Goal: Transaction & Acquisition: Purchase product/service

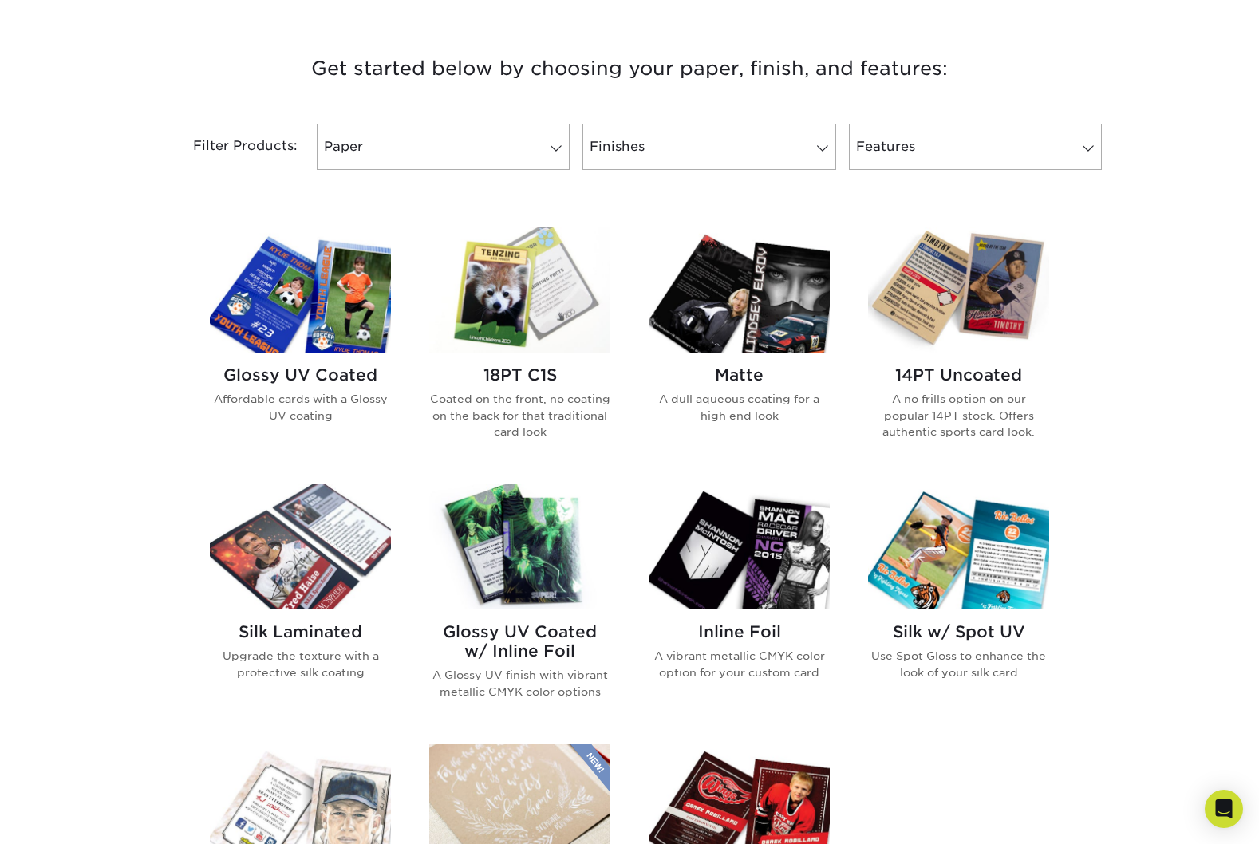
scroll to position [590, 0]
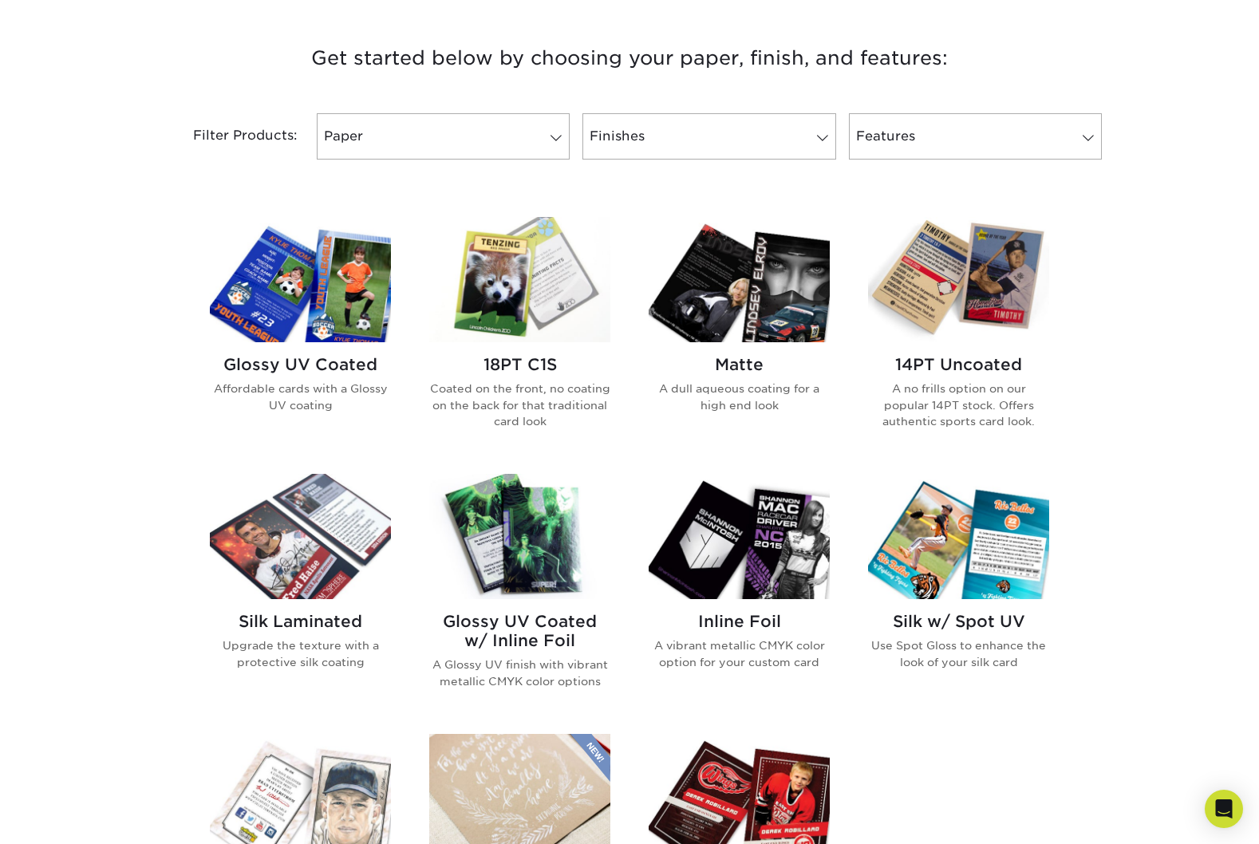
click at [304, 362] on h2 "Glossy UV Coated" at bounding box center [300, 364] width 181 height 19
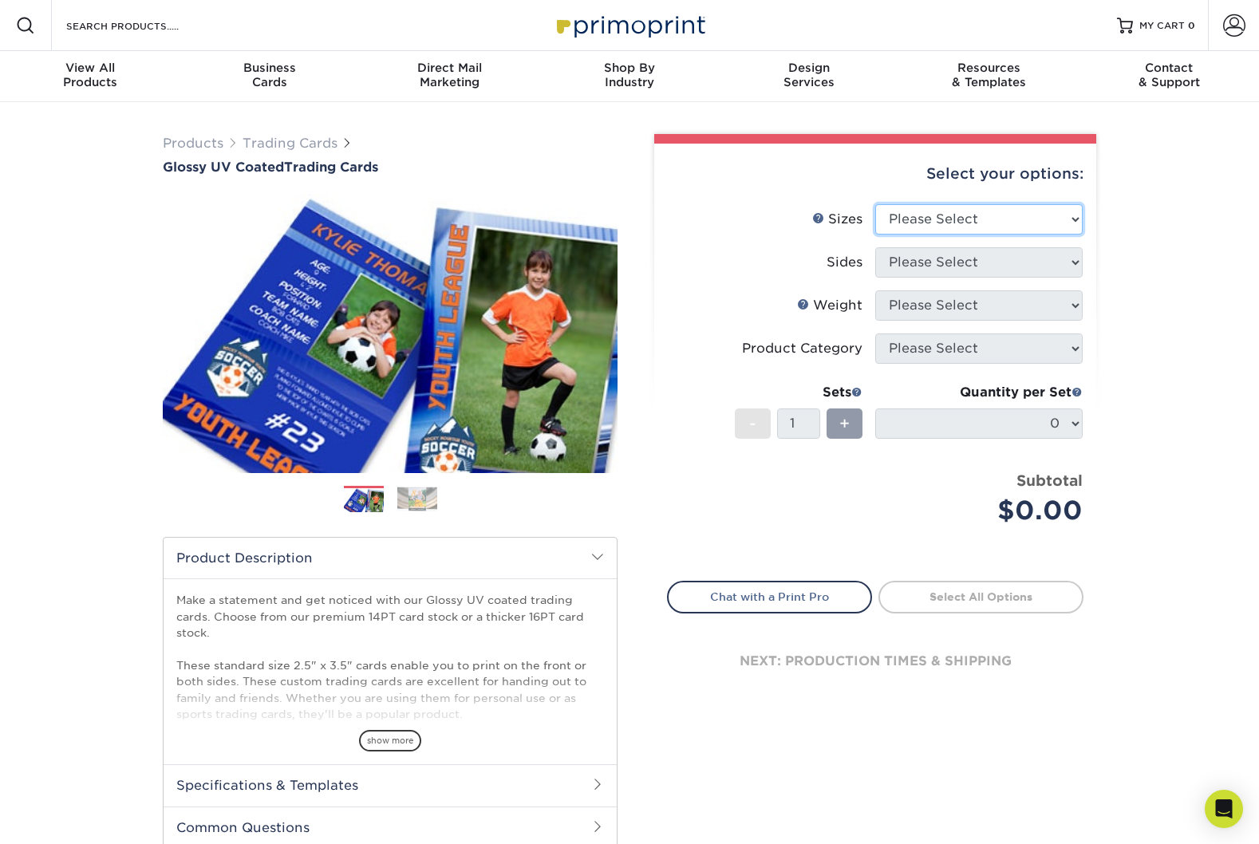
click at [1061, 215] on select "Please Select 2.5" x 3.5"" at bounding box center [978, 219] width 207 height 30
select select "2.50x3.50"
click at [1029, 258] on select "Please Select Print Both Sides Print Front Only" at bounding box center [978, 262] width 207 height 30
select select "13abbda7-1d64-4f25-8bb2-c179b224825d"
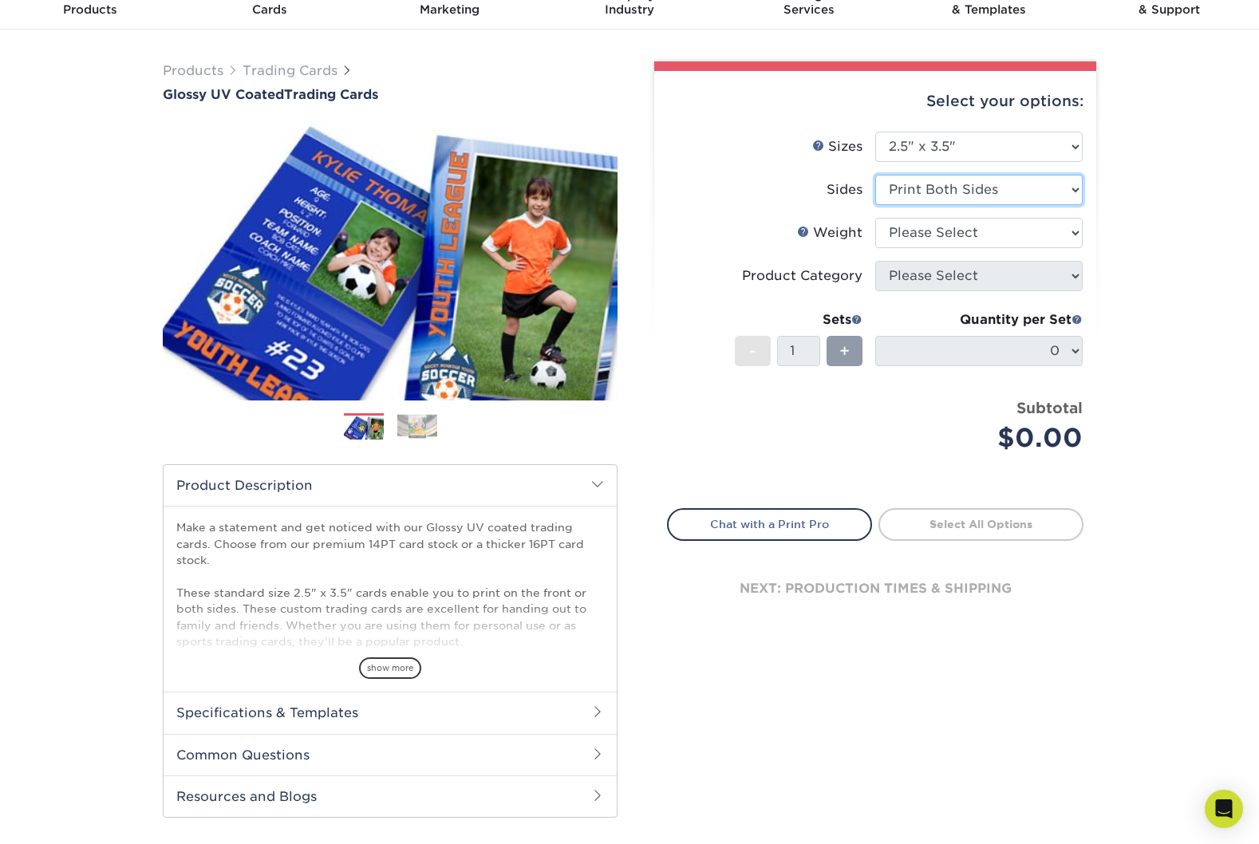
scroll to position [75, 0]
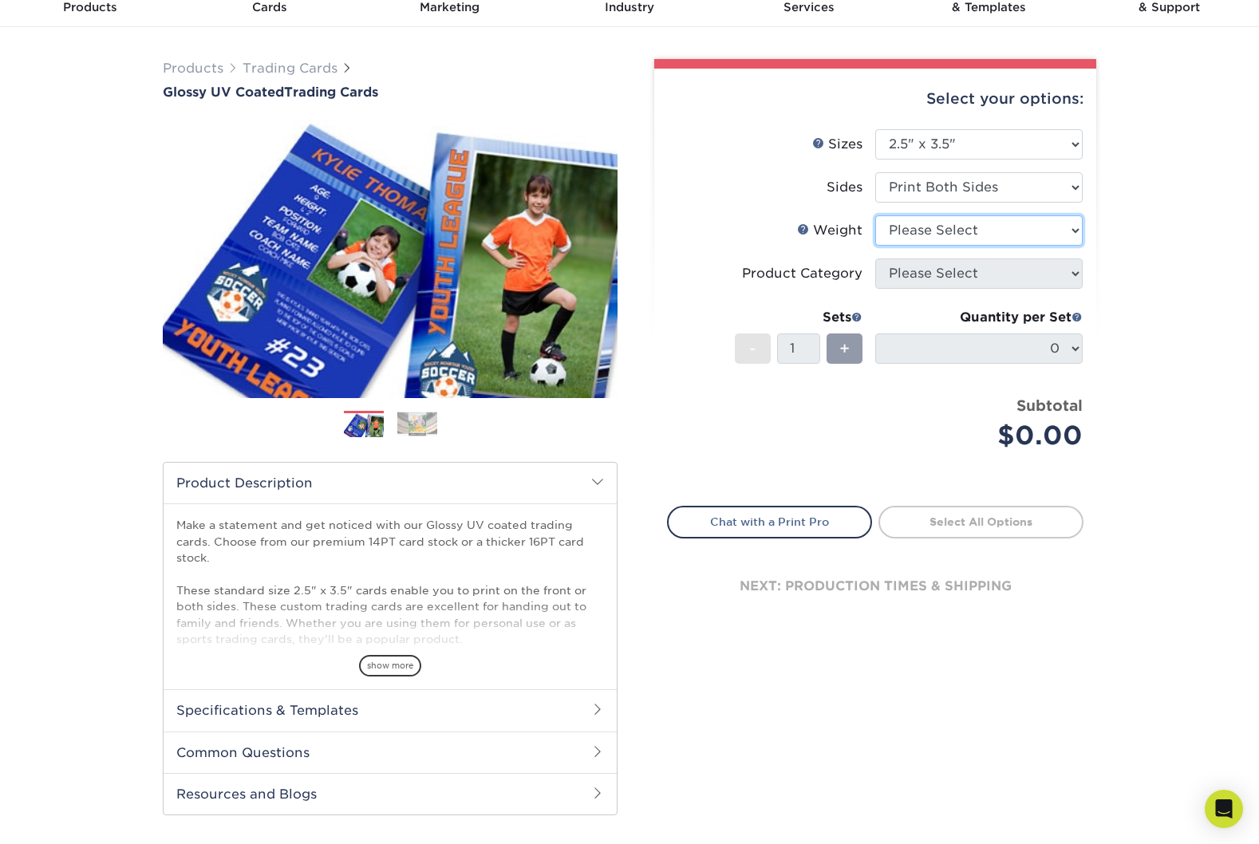
click at [988, 241] on select "Please Select 16PT 14PT 18PT C1S" at bounding box center [978, 230] width 207 height 30
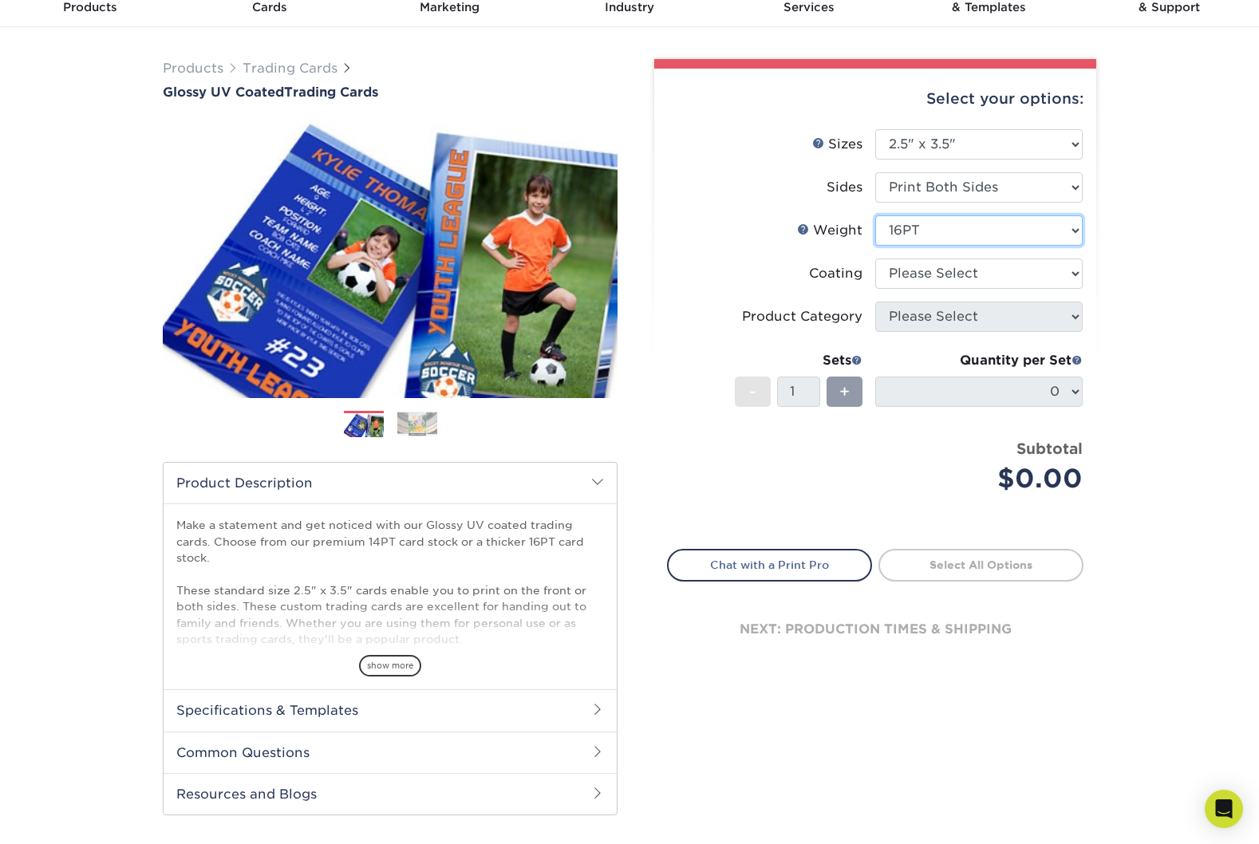
click at [971, 235] on select "Please Select 16PT 14PT 18PT C1S" at bounding box center [978, 230] width 207 height 30
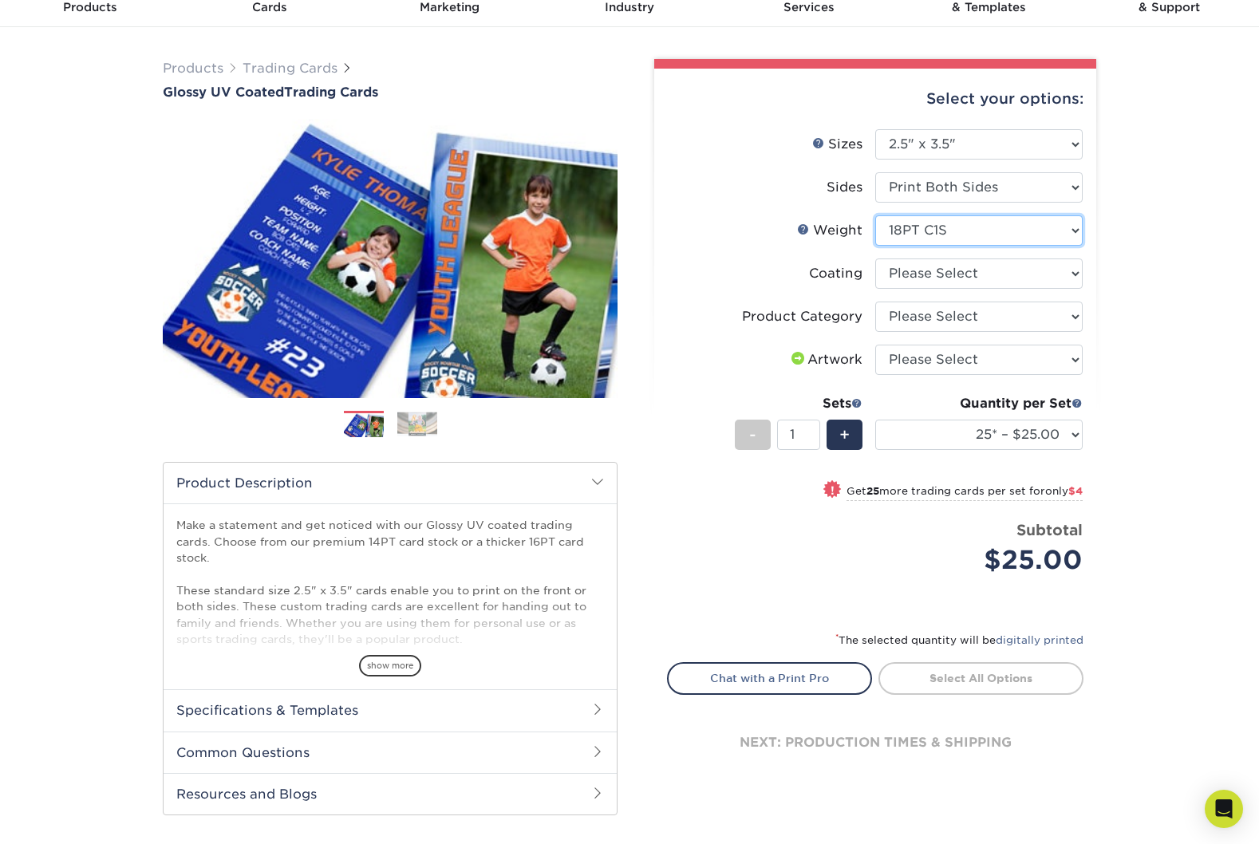
click at [976, 231] on select "Please Select 16PT 14PT 18PT C1S" at bounding box center [978, 230] width 207 height 30
select select "16PT"
select select
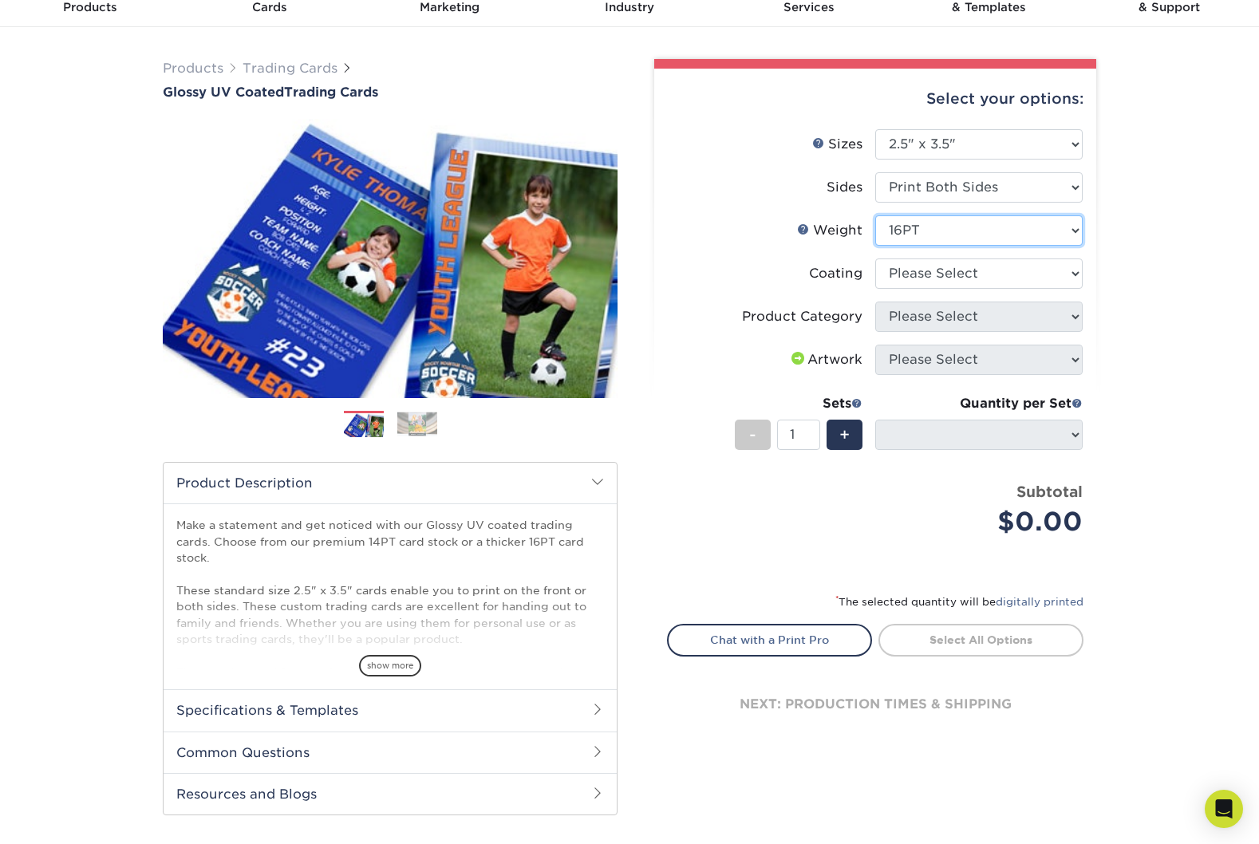
click at [954, 238] on select "Please Select 16PT 14PT 18PT C1S" at bounding box center [978, 230] width 207 height 30
select select "18PTC1S"
select select "-1"
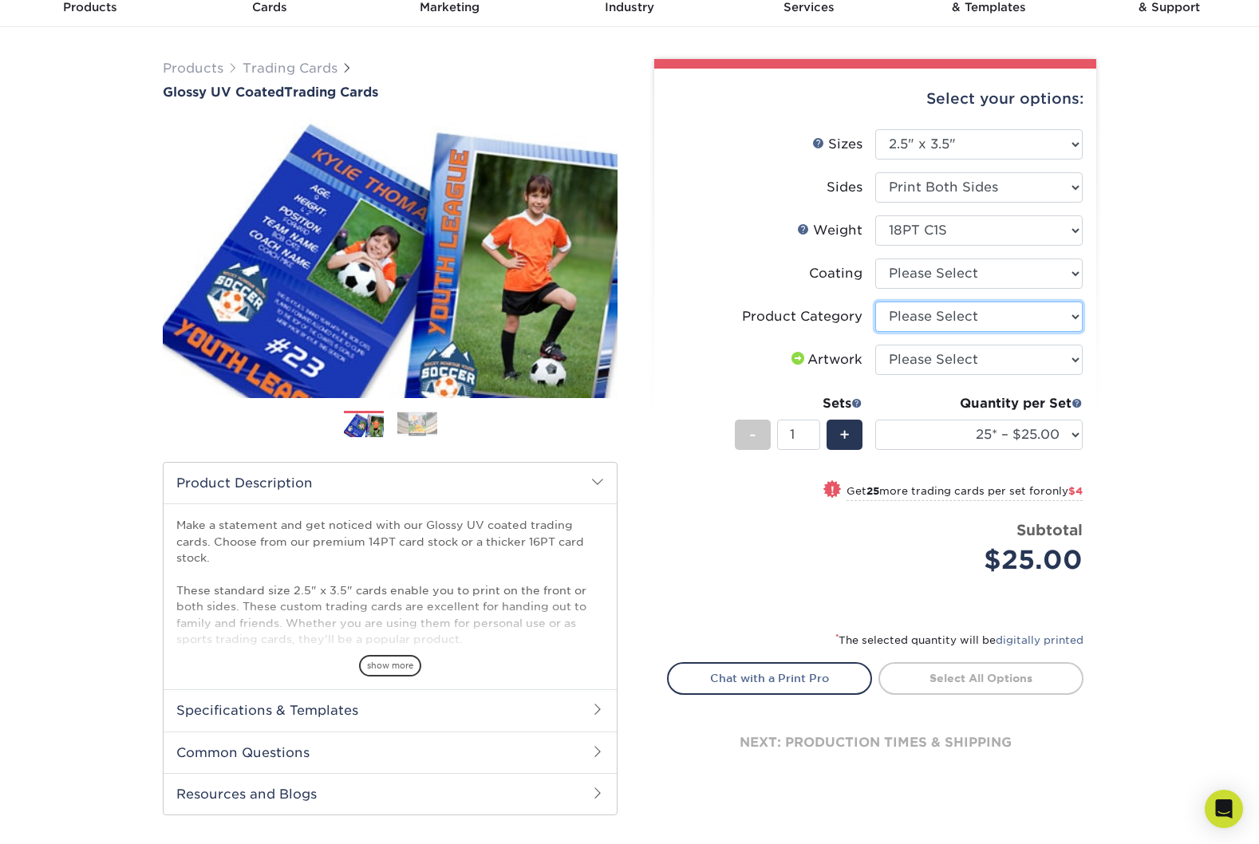
click at [988, 316] on select "Please Select Trading Cards" at bounding box center [978, 317] width 207 height 30
select select "c2f9bce9-36c2-409d-b101-c29d9d031e18"
click at [996, 363] on select "Please Select I will upload files I need a design - $100" at bounding box center [978, 360] width 207 height 30
select select "upload"
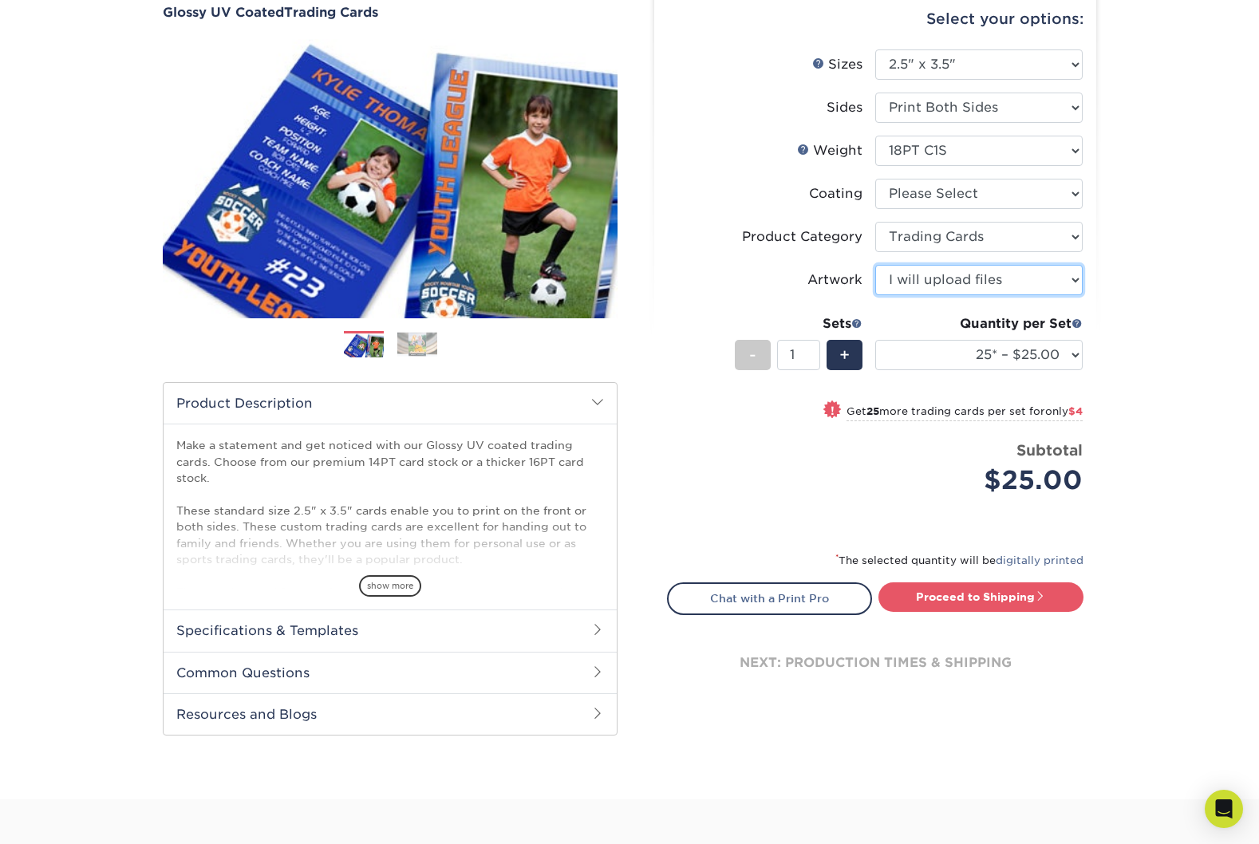
scroll to position [156, 0]
click at [913, 284] on select "Please Select I will upload files I need a design - $100" at bounding box center [978, 279] width 207 height 30
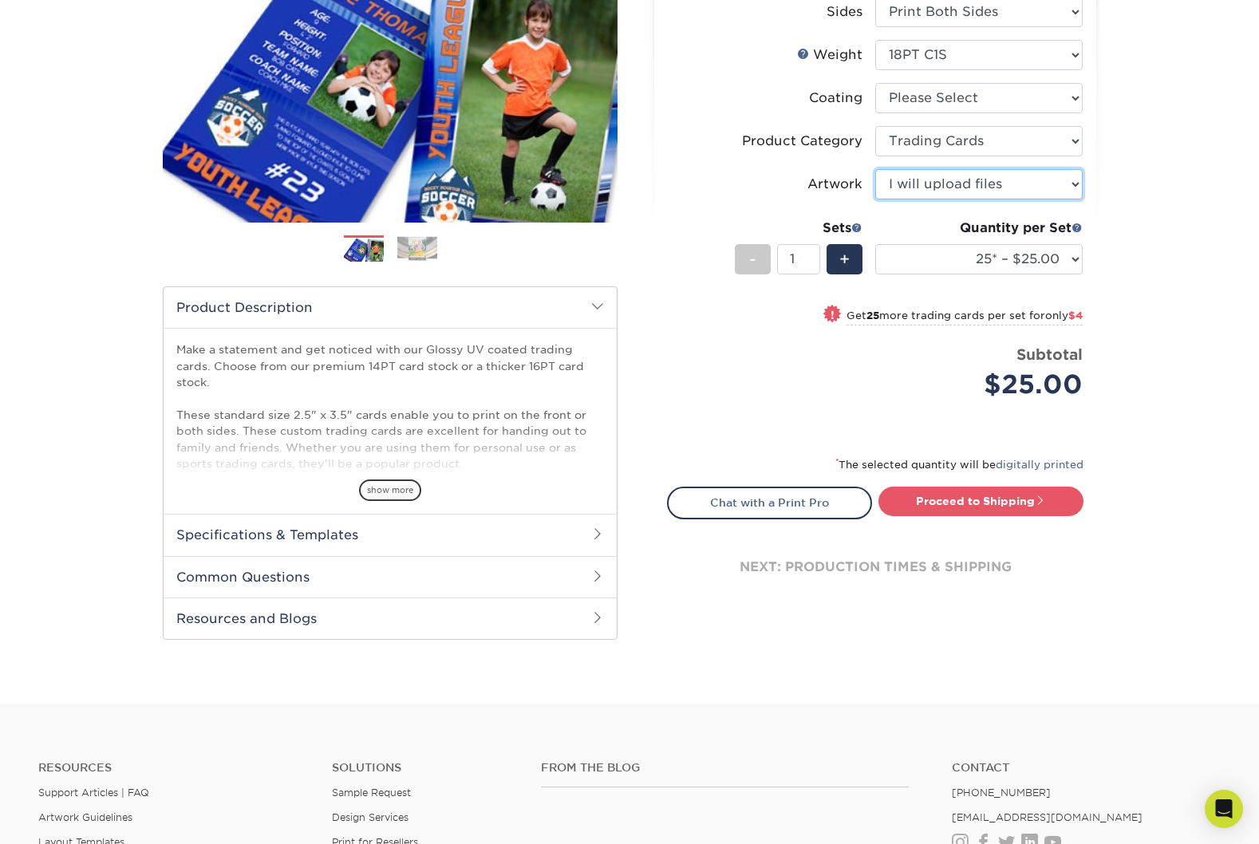
scroll to position [262, 0]
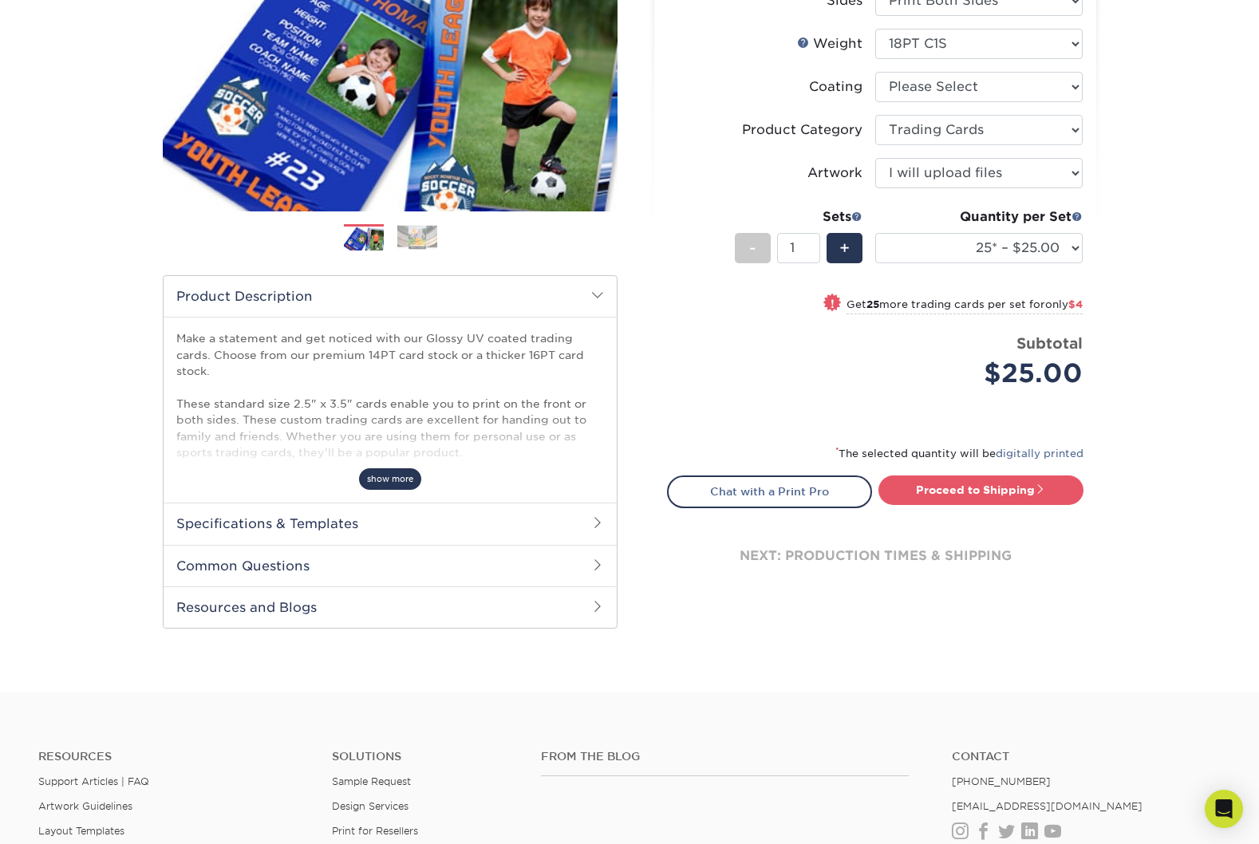
click at [392, 479] on span "show more" at bounding box center [390, 479] width 62 height 22
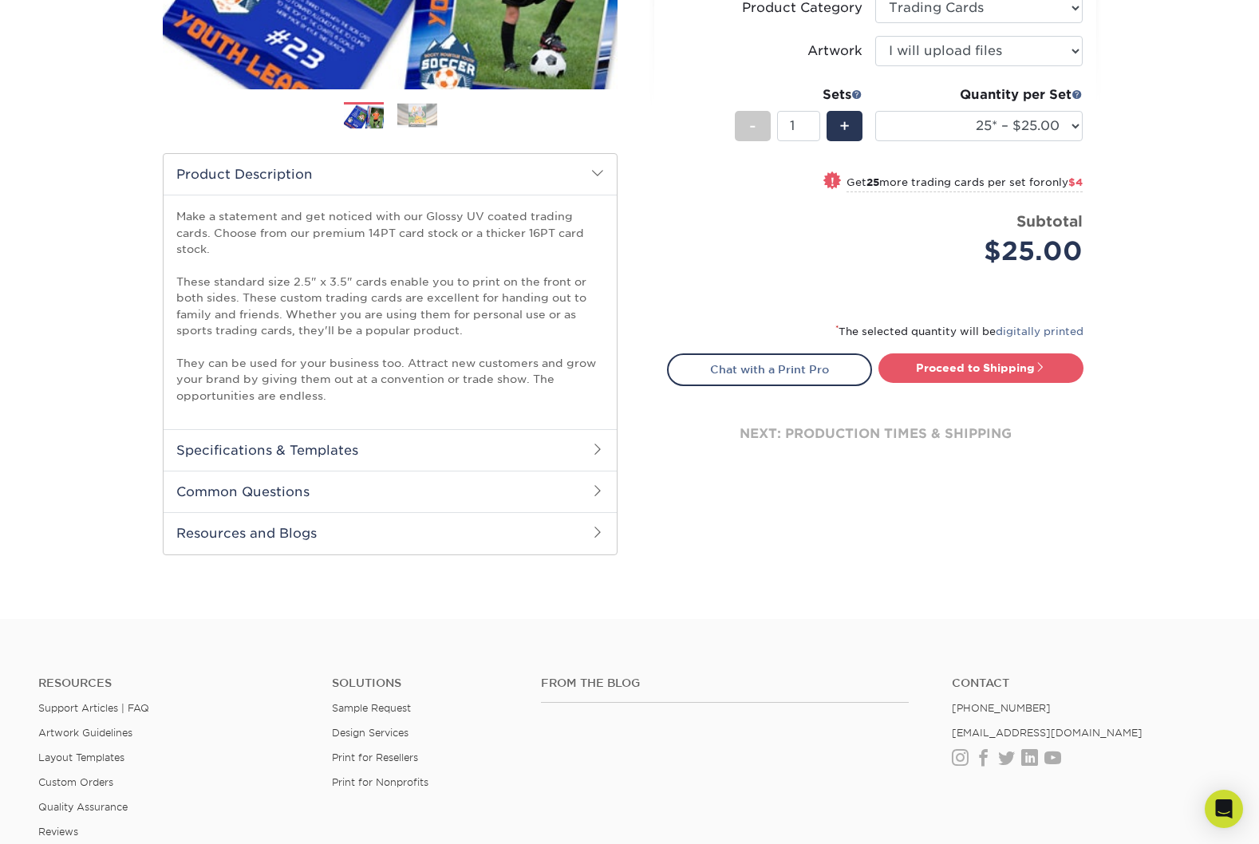
scroll to position [385, 0]
click at [301, 444] on h2 "Specifications & Templates" at bounding box center [390, 448] width 453 height 41
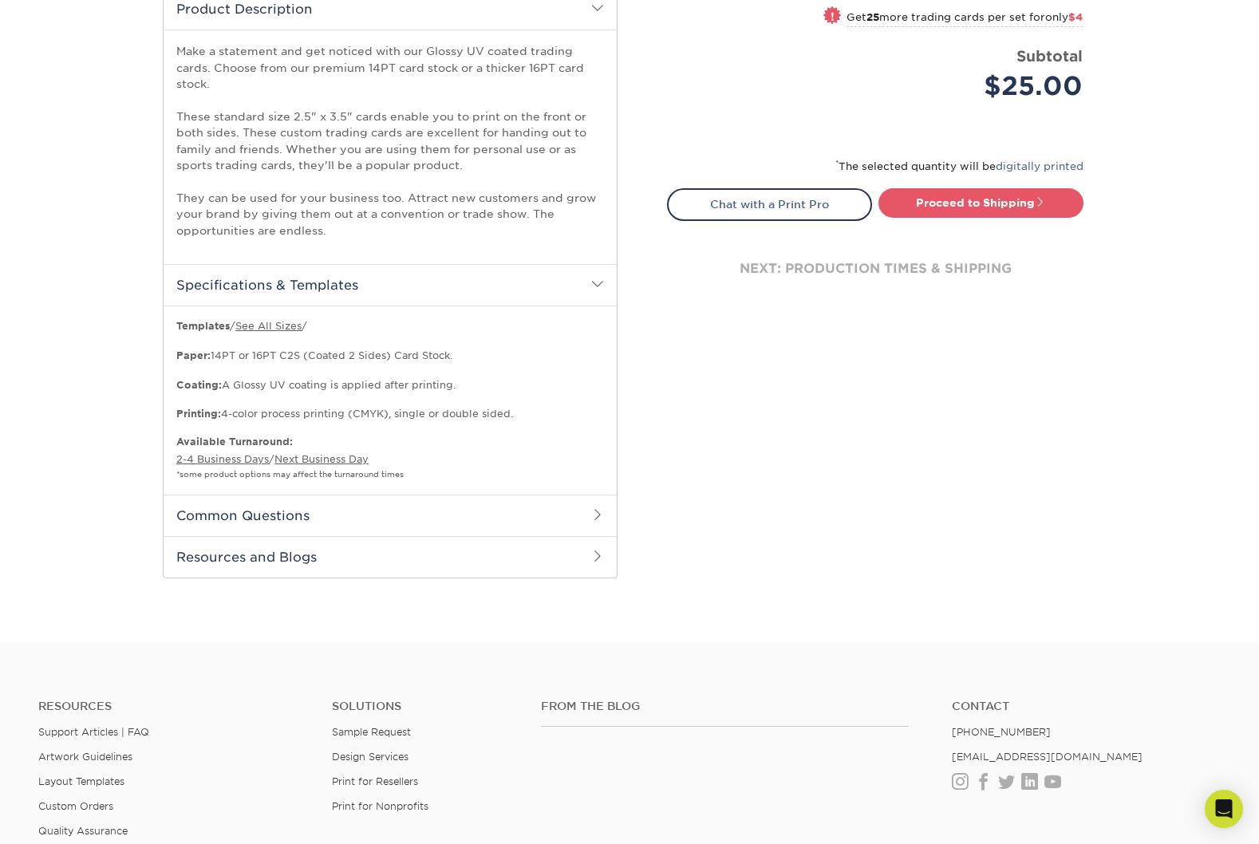
scroll to position [637, 0]
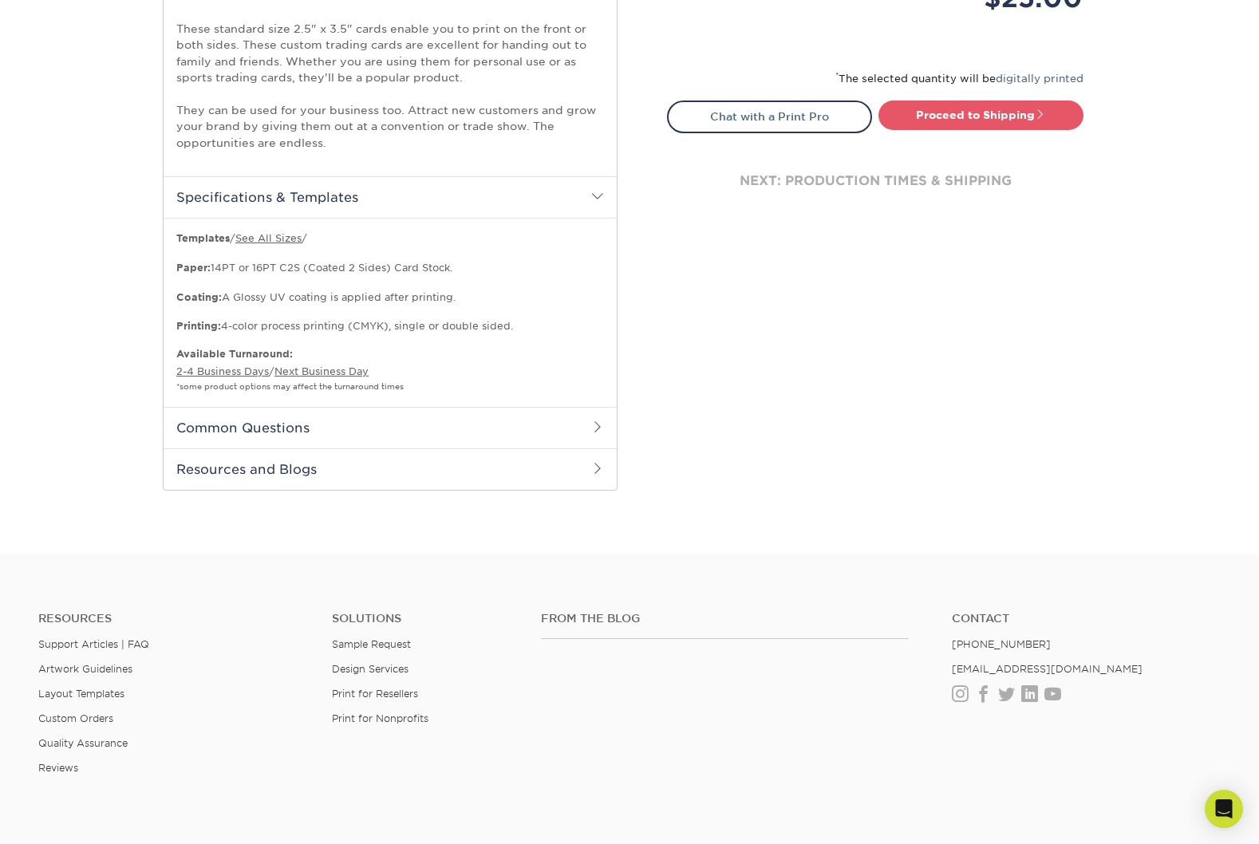
click at [282, 433] on h2 "Common Questions" at bounding box center [390, 427] width 453 height 41
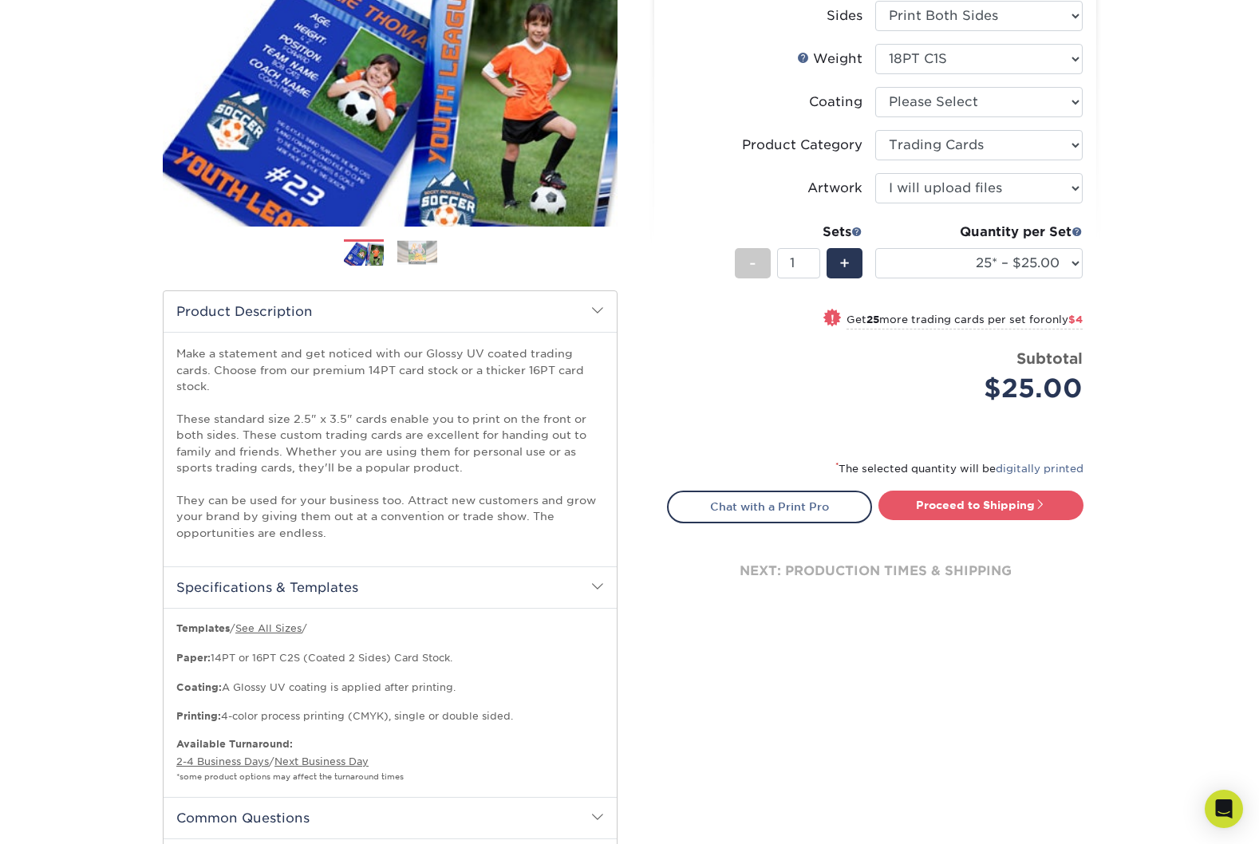
scroll to position [247, 0]
click at [1074, 260] on select "25* – $25.00 50* – $29.00 75* – $37.00 100* – $41.00 250* – $48.00 500 – $58.00…" at bounding box center [978, 262] width 207 height 30
select select "50* – $29.00"
click at [1043, 187] on select "Please Select I will upload files I need a design - $100" at bounding box center [978, 187] width 207 height 30
click at [1033, 504] on link "Proceed to Shipping" at bounding box center [980, 504] width 205 height 29
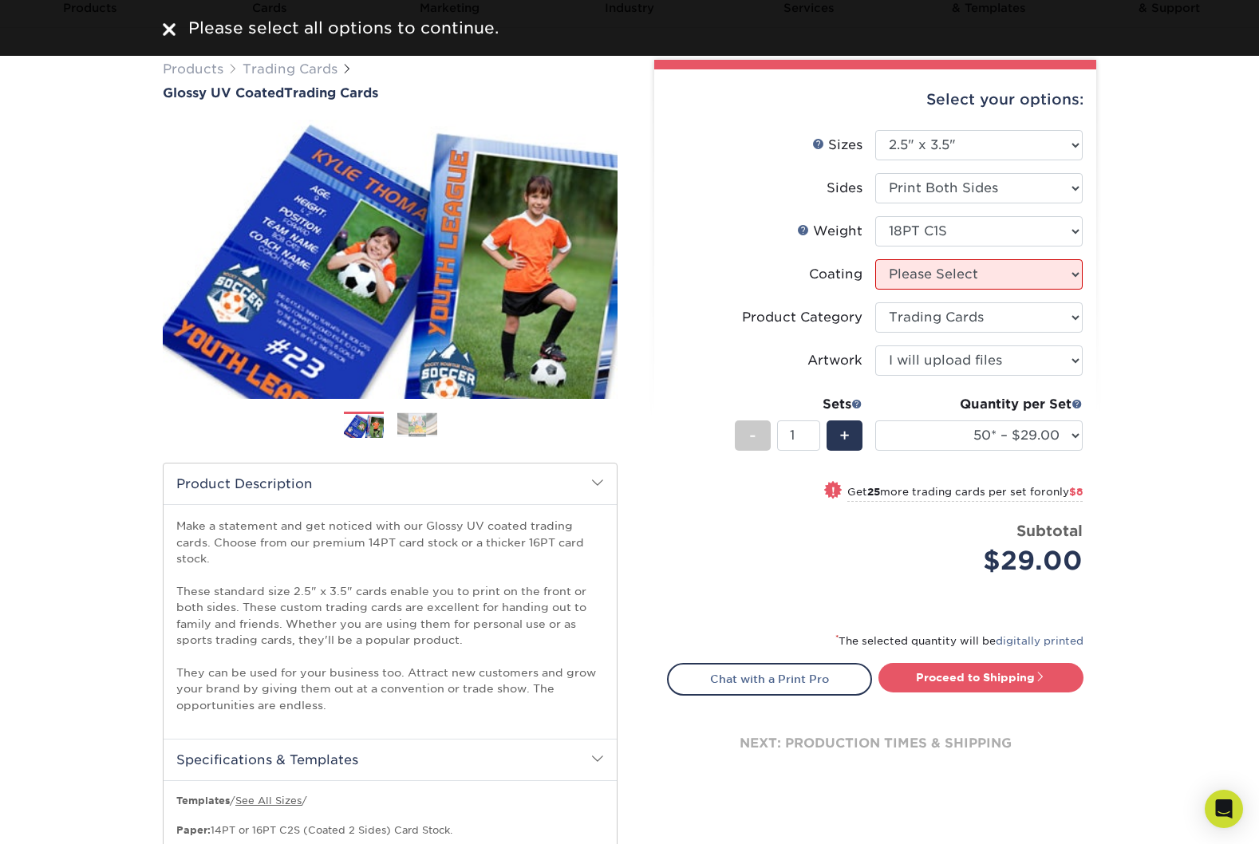
scroll to position [73, 0]
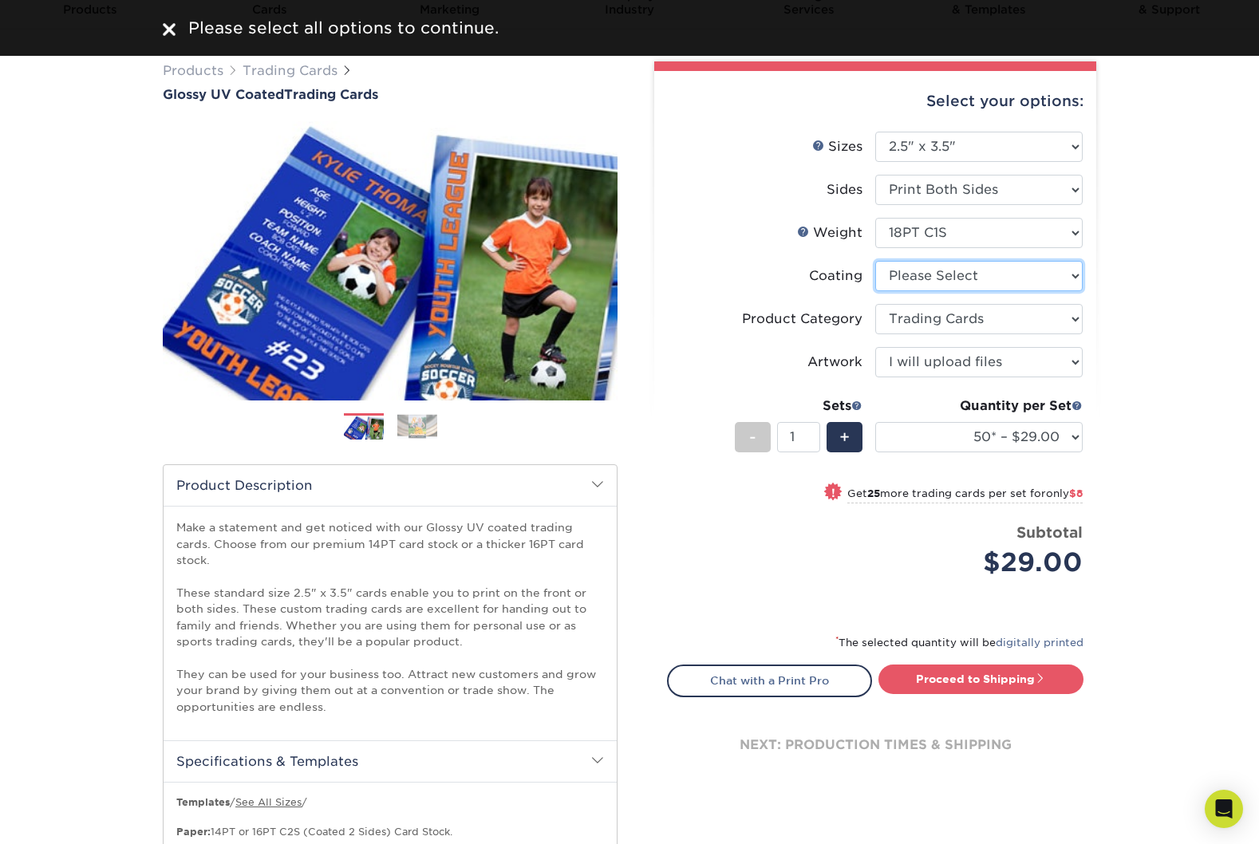
click at [982, 273] on select at bounding box center [978, 276] width 207 height 30
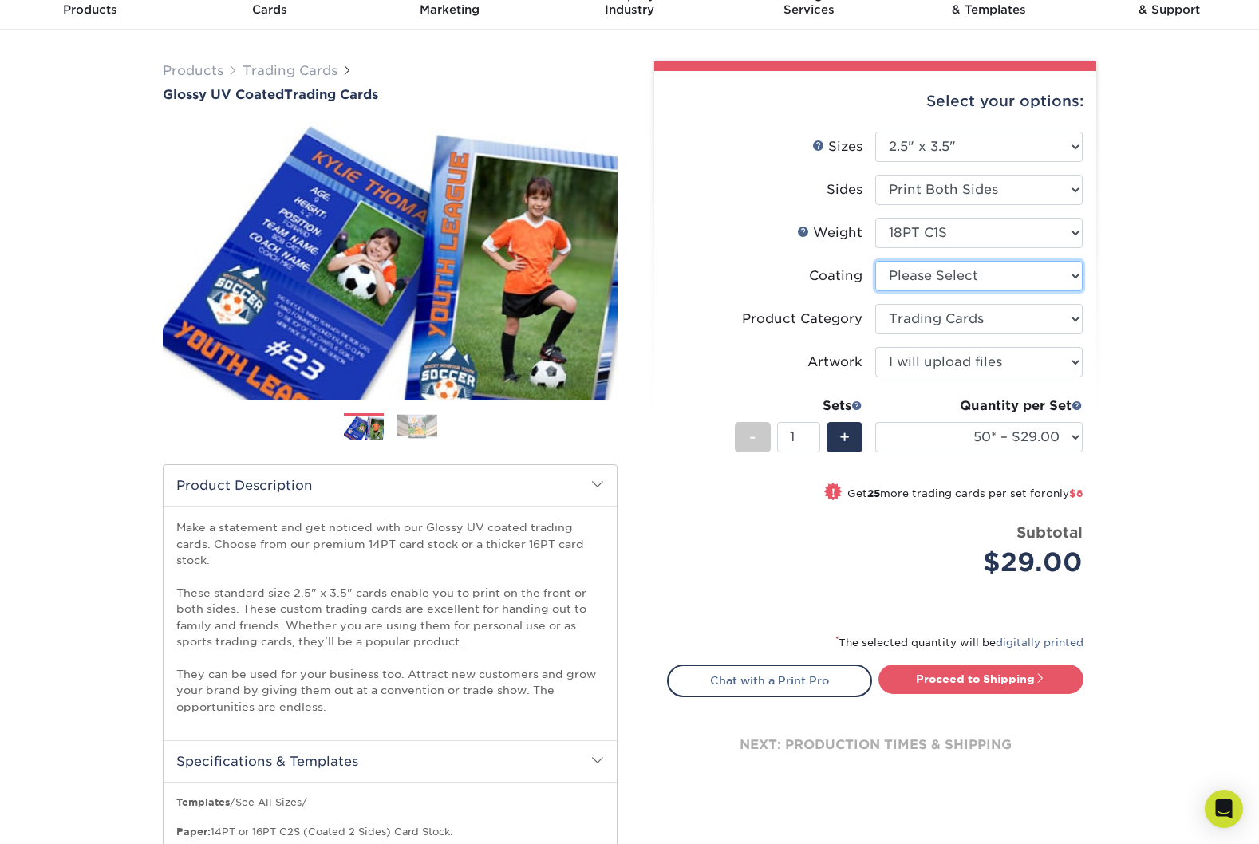
select select "1e8116af-acfc-44b1-83dc-8181aa338834"
select select "-1"
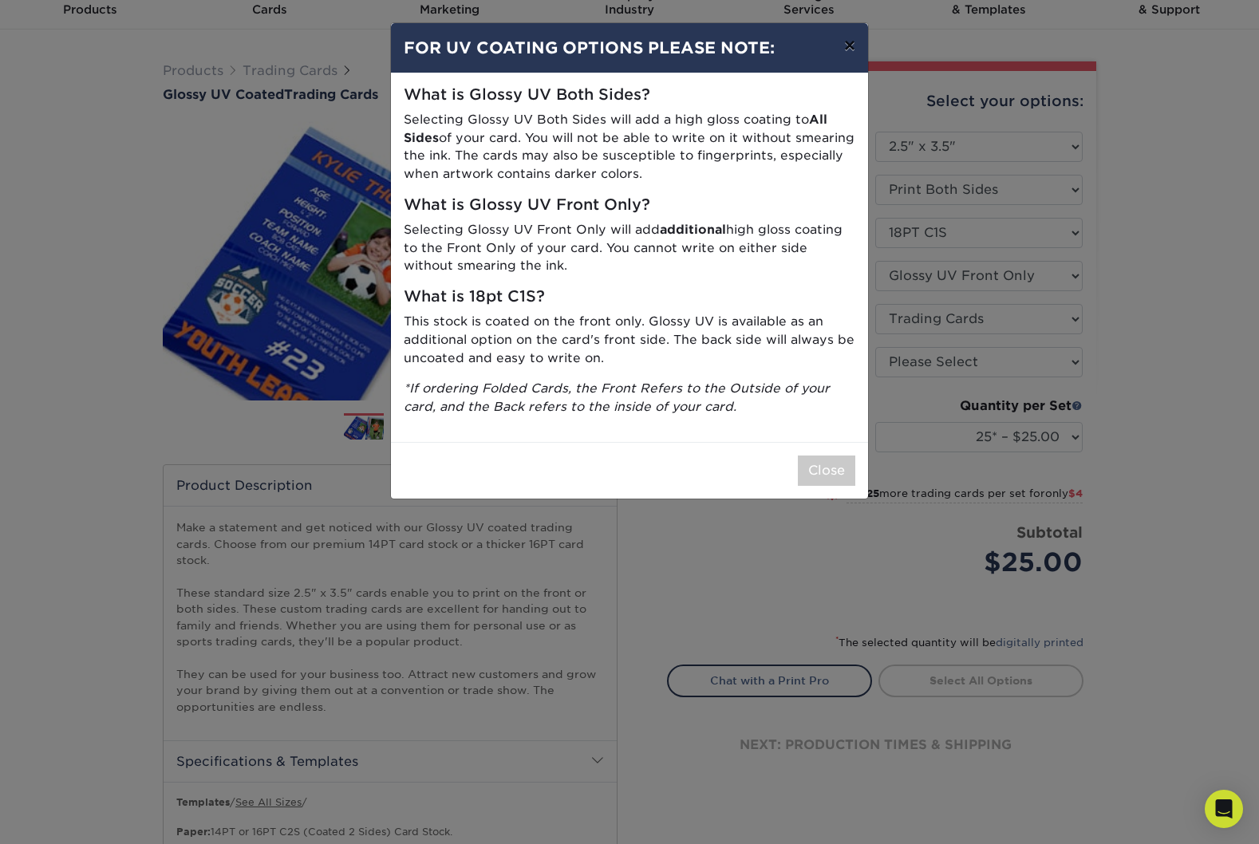
click at [850, 45] on button "×" at bounding box center [849, 45] width 37 height 45
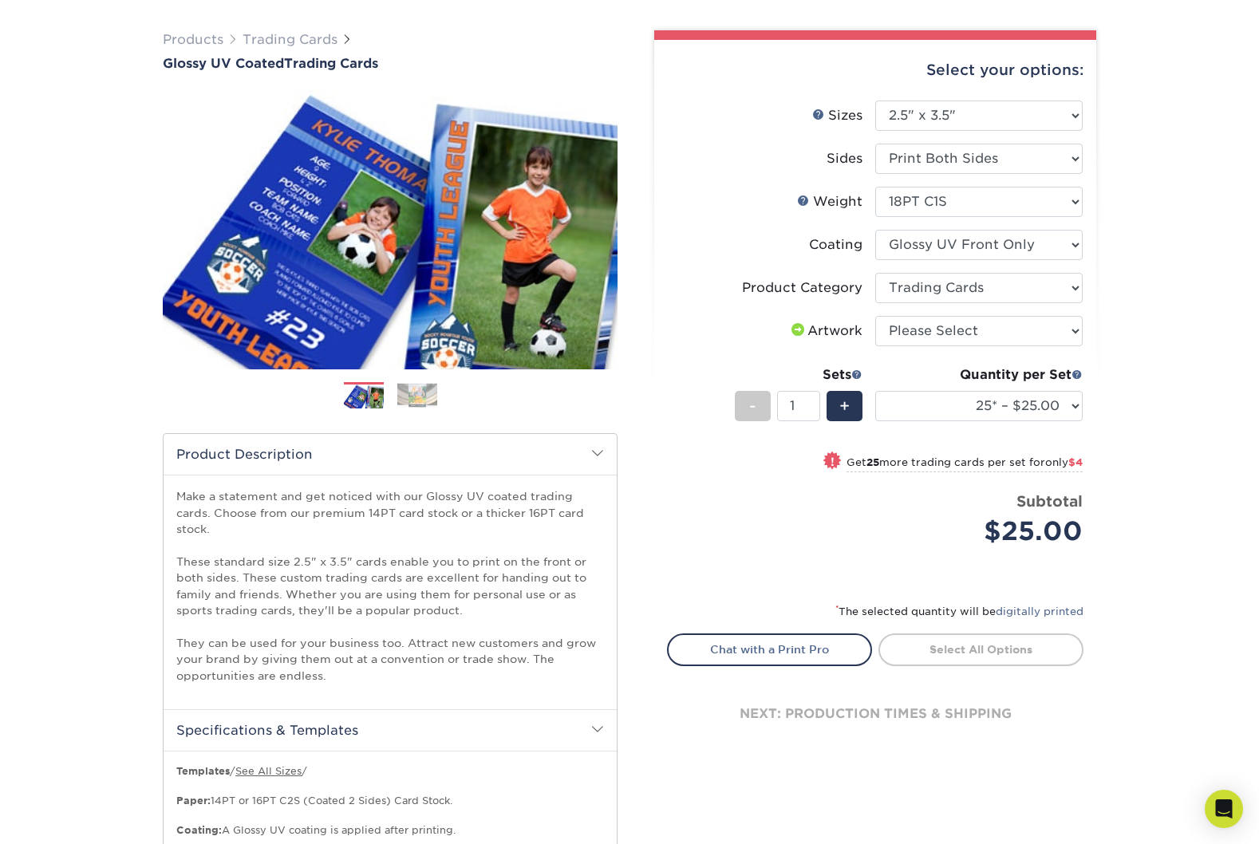
scroll to position [103, 0]
click at [942, 321] on select "Please Select I will upload files I need a design - $100" at bounding box center [978, 332] width 207 height 30
select select "upload"
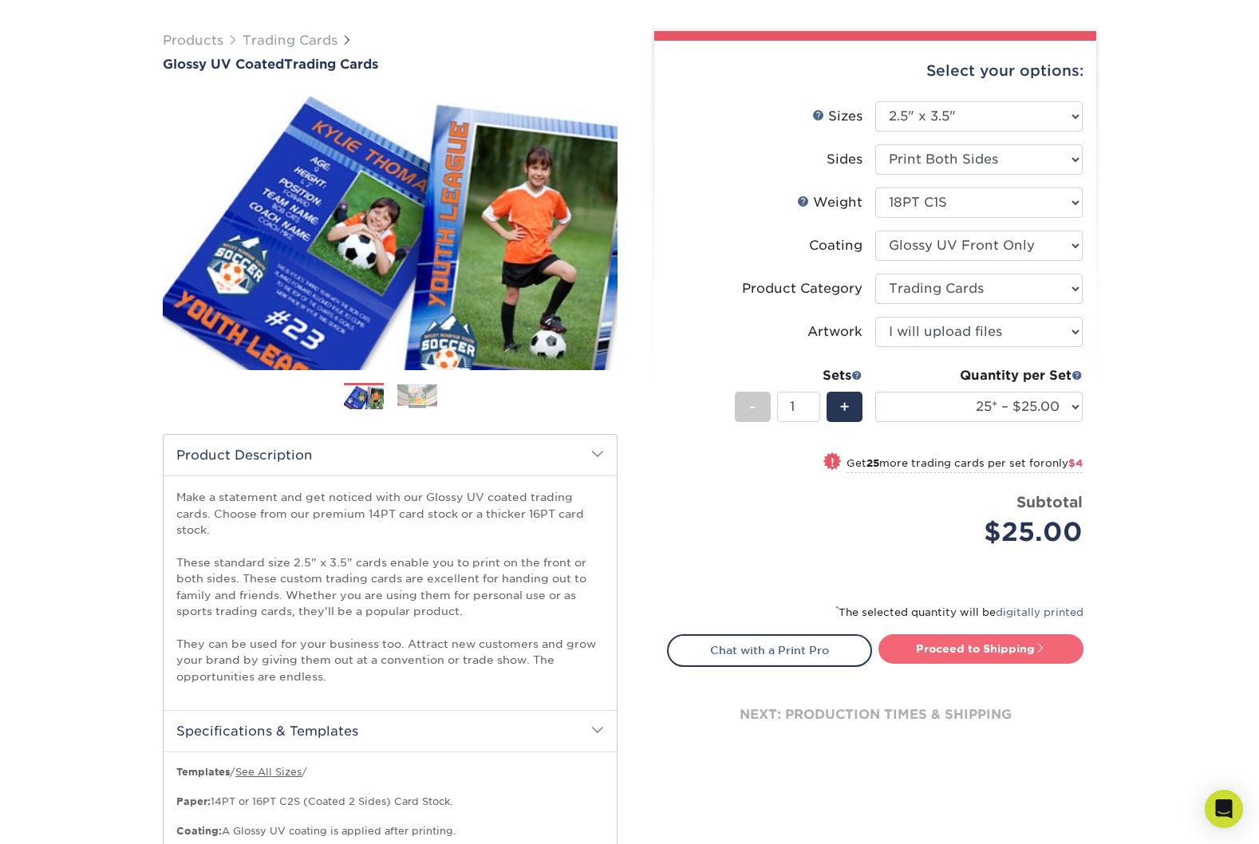
click at [998, 650] on link "Proceed to Shipping" at bounding box center [980, 648] width 205 height 29
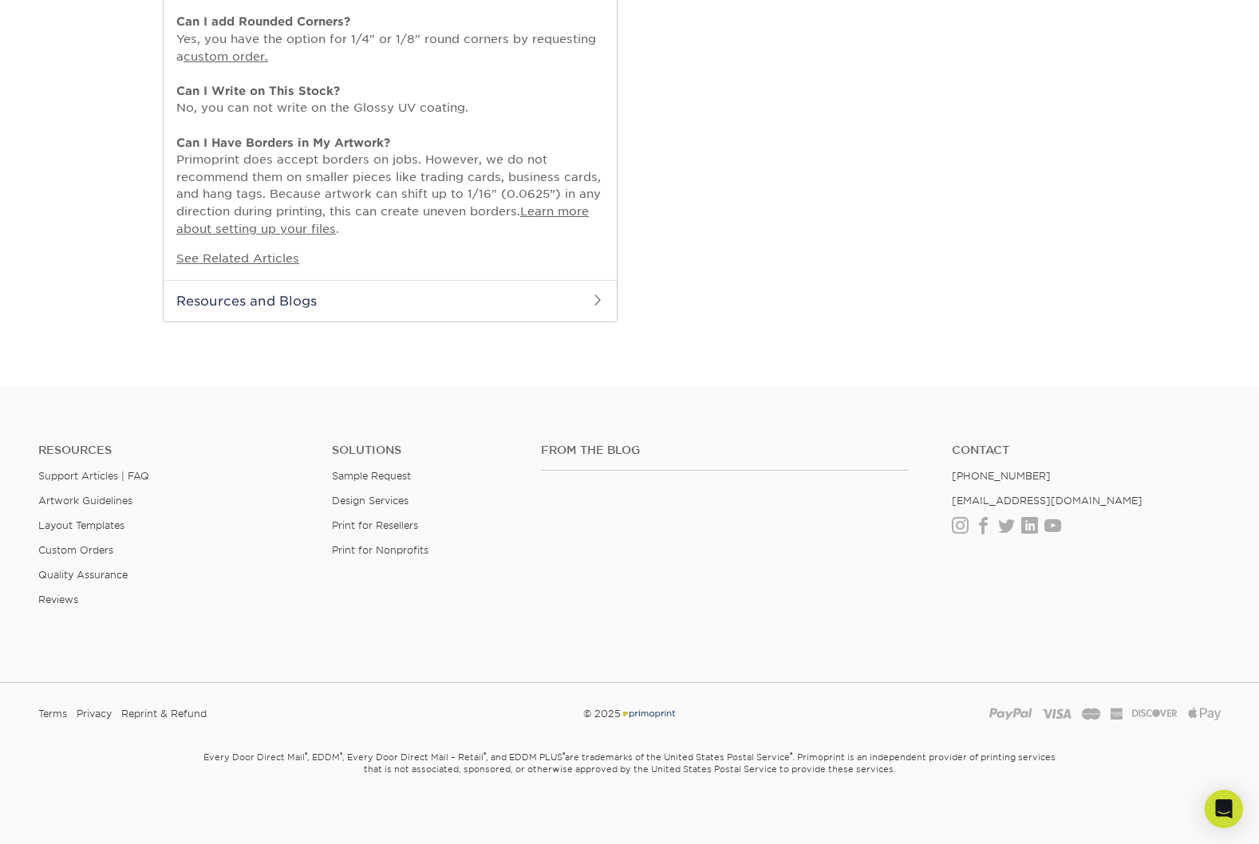
select select "08588386-0599-420e-8c79-4535039915a0"
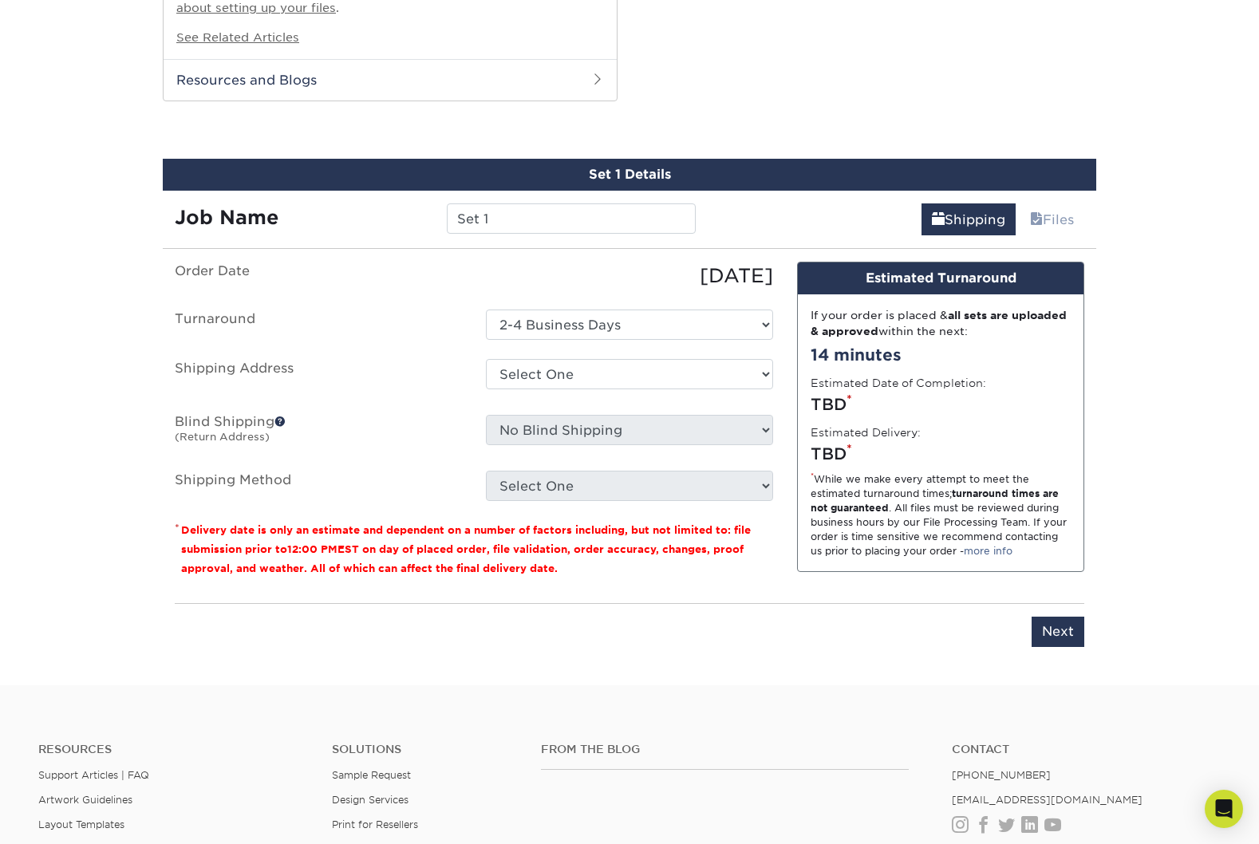
scroll to position [1484, 0]
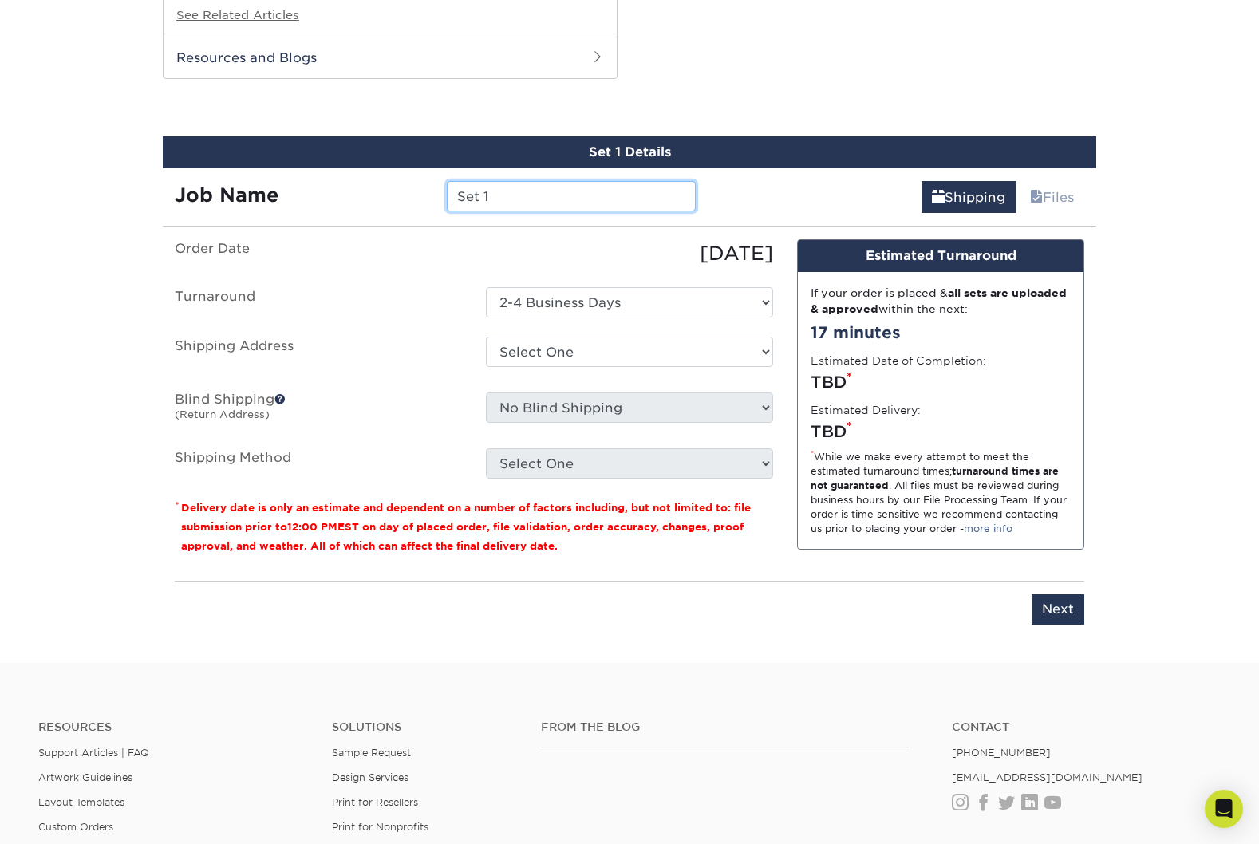
drag, startPoint x: 502, startPoint y: 191, endPoint x: 427, endPoint y: 187, distance: 75.1
click at [435, 191] on div "Set 1" at bounding box center [571, 196] width 272 height 30
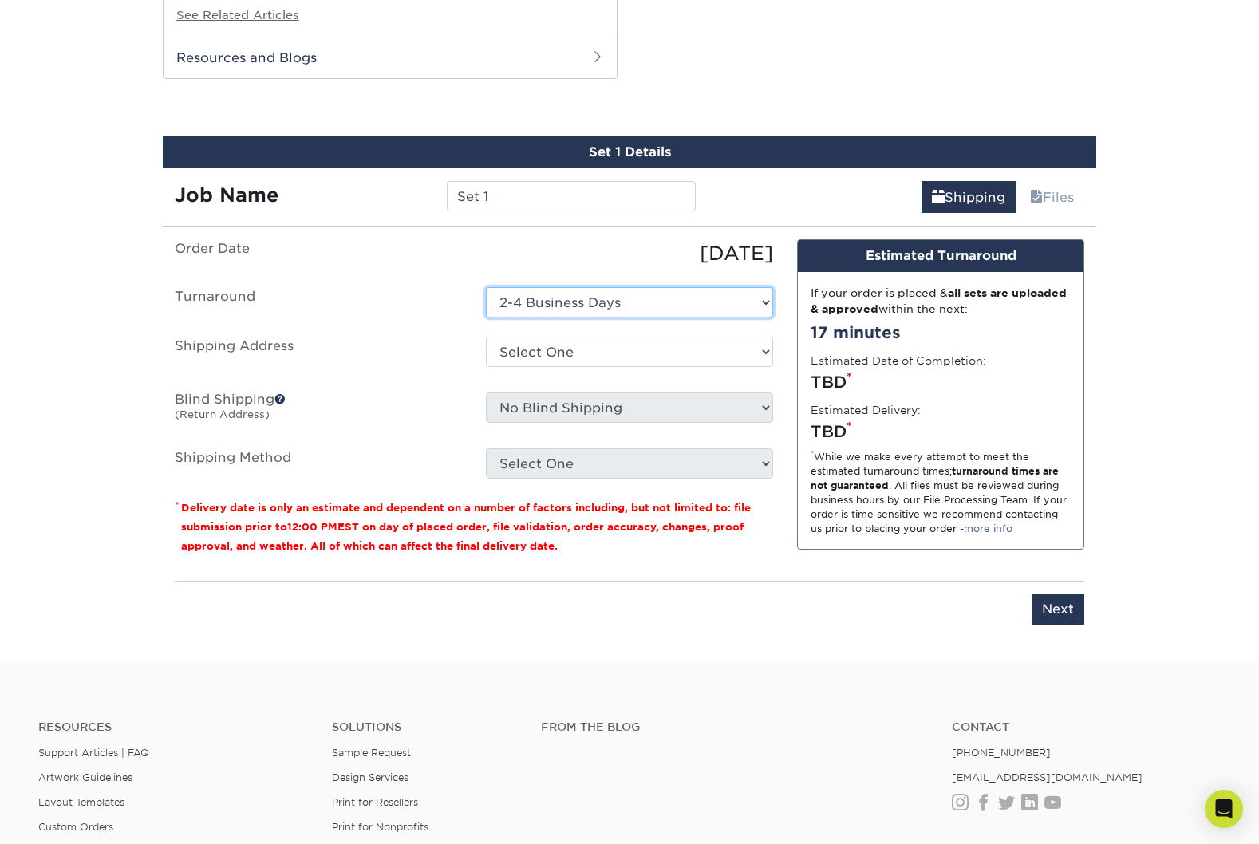
click at [587, 302] on select "Select One 2-4 Business Days" at bounding box center [629, 302] width 287 height 30
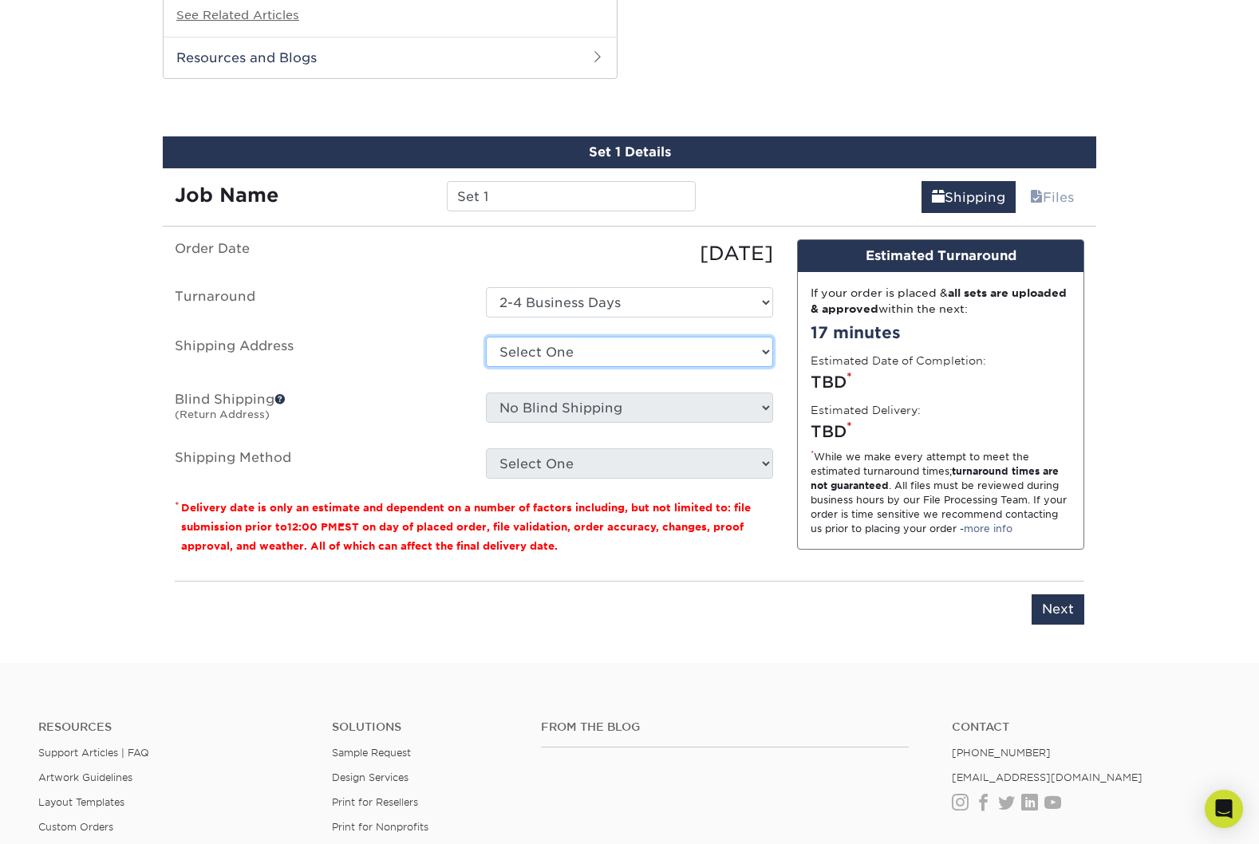
click at [581, 355] on select "Select One + Add New Address - Login" at bounding box center [629, 352] width 287 height 30
select select "newaddress"
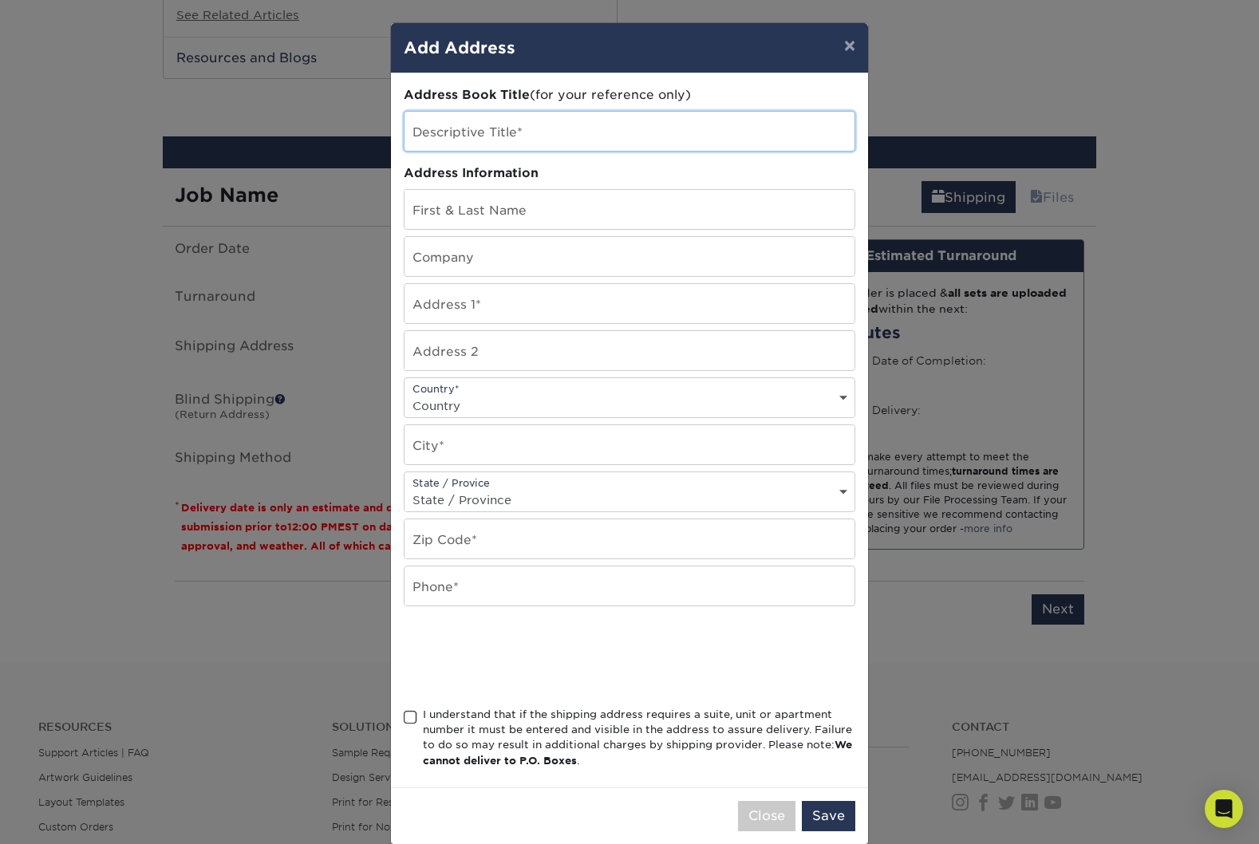
click at [452, 132] on input "text" at bounding box center [629, 131] width 450 height 39
type input "Home"
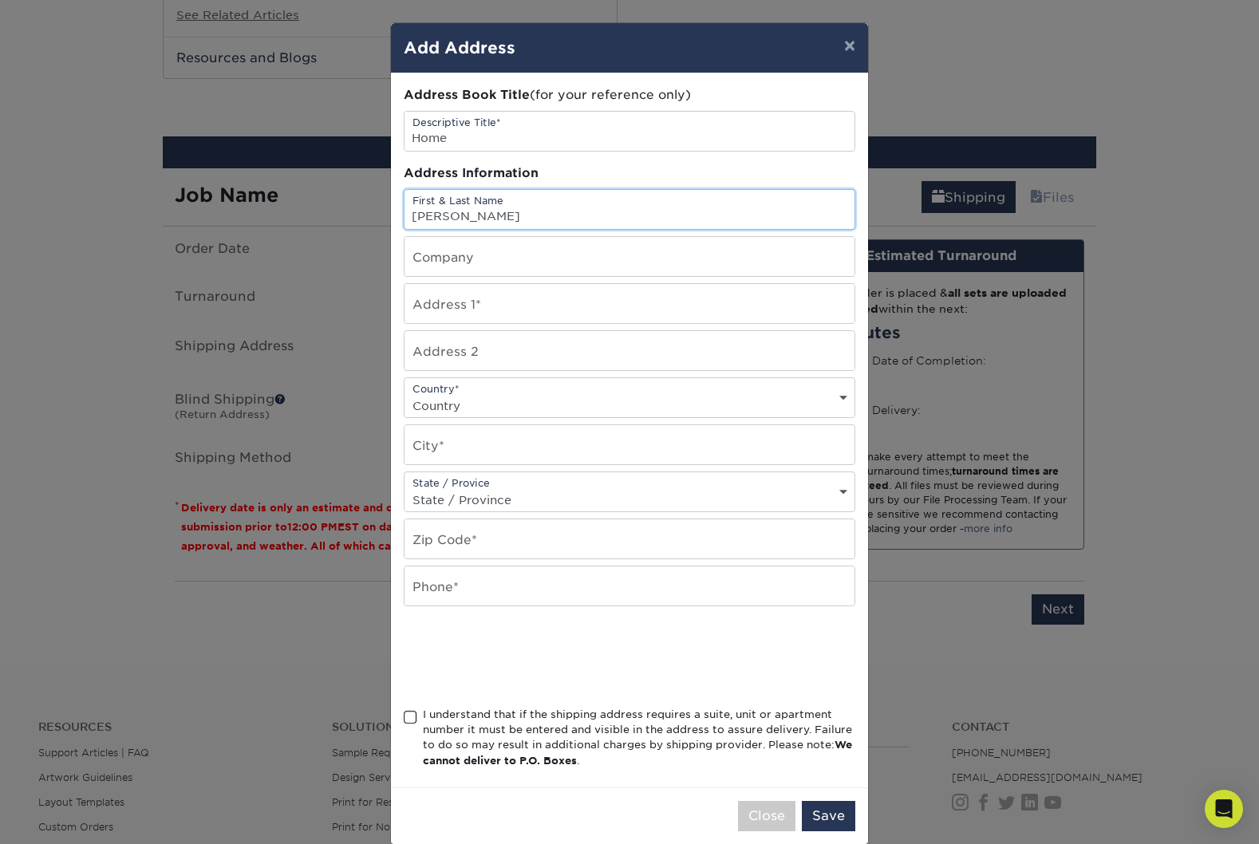
type input "Krista Wright"
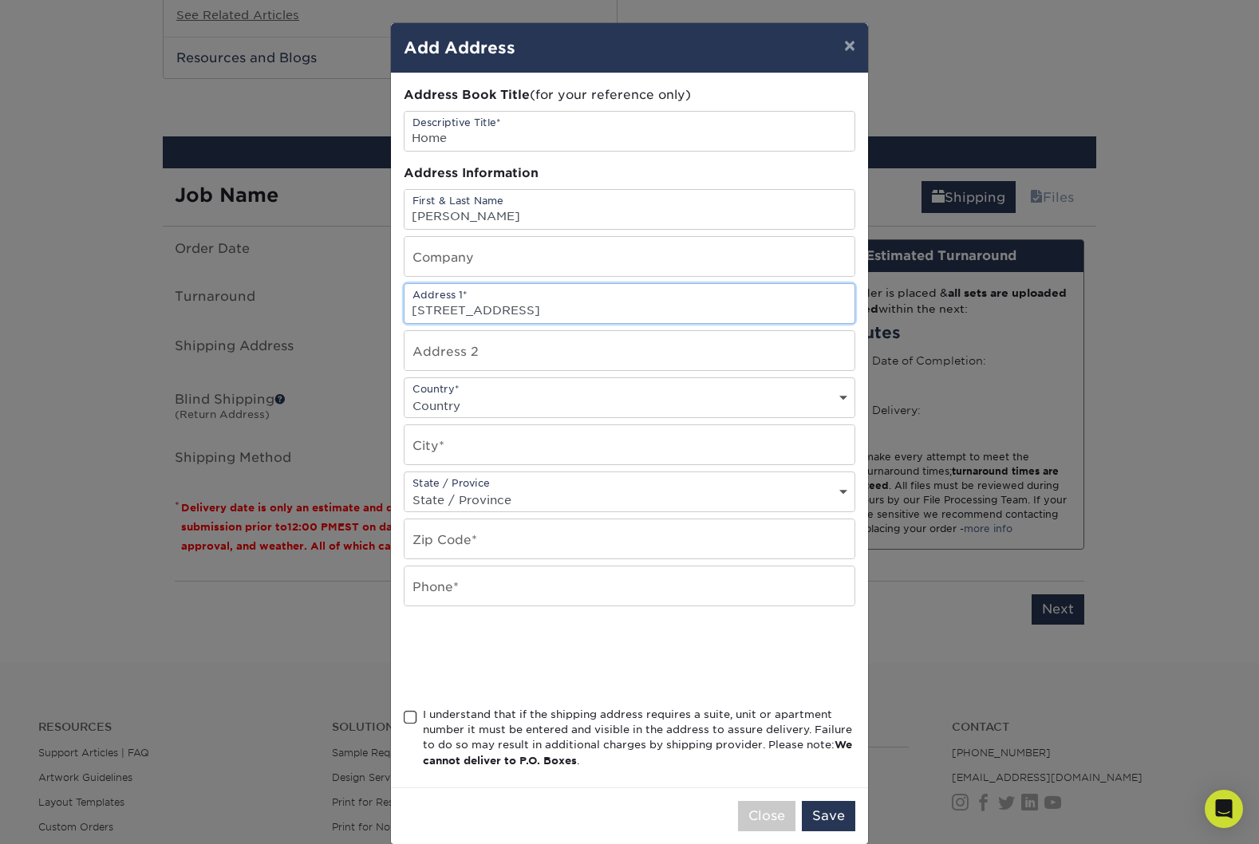
type input "41 146e ave"
click at [438, 414] on select "Country United States Canada ----------------------------- Afghanistan Albania …" at bounding box center [629, 405] width 450 height 23
select select "CA"
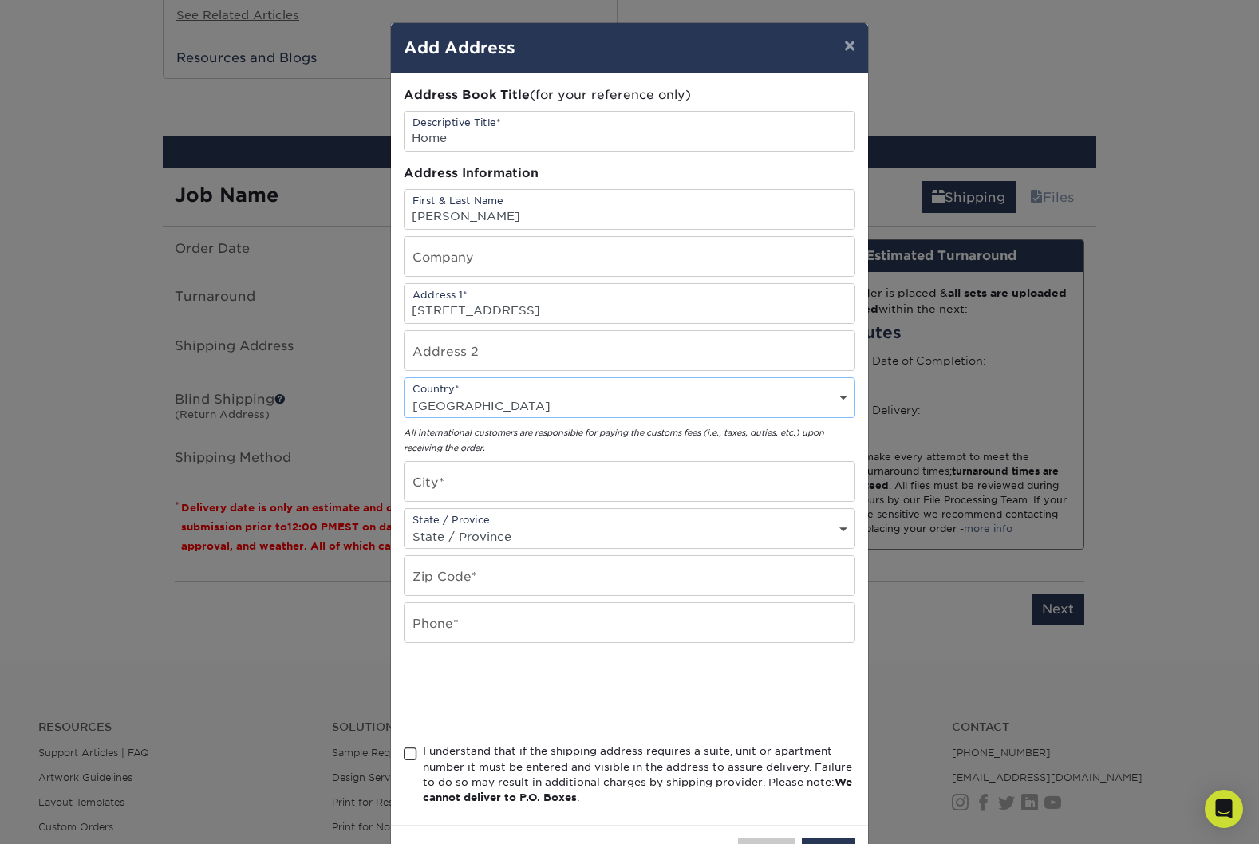
scroll to position [61, 0]
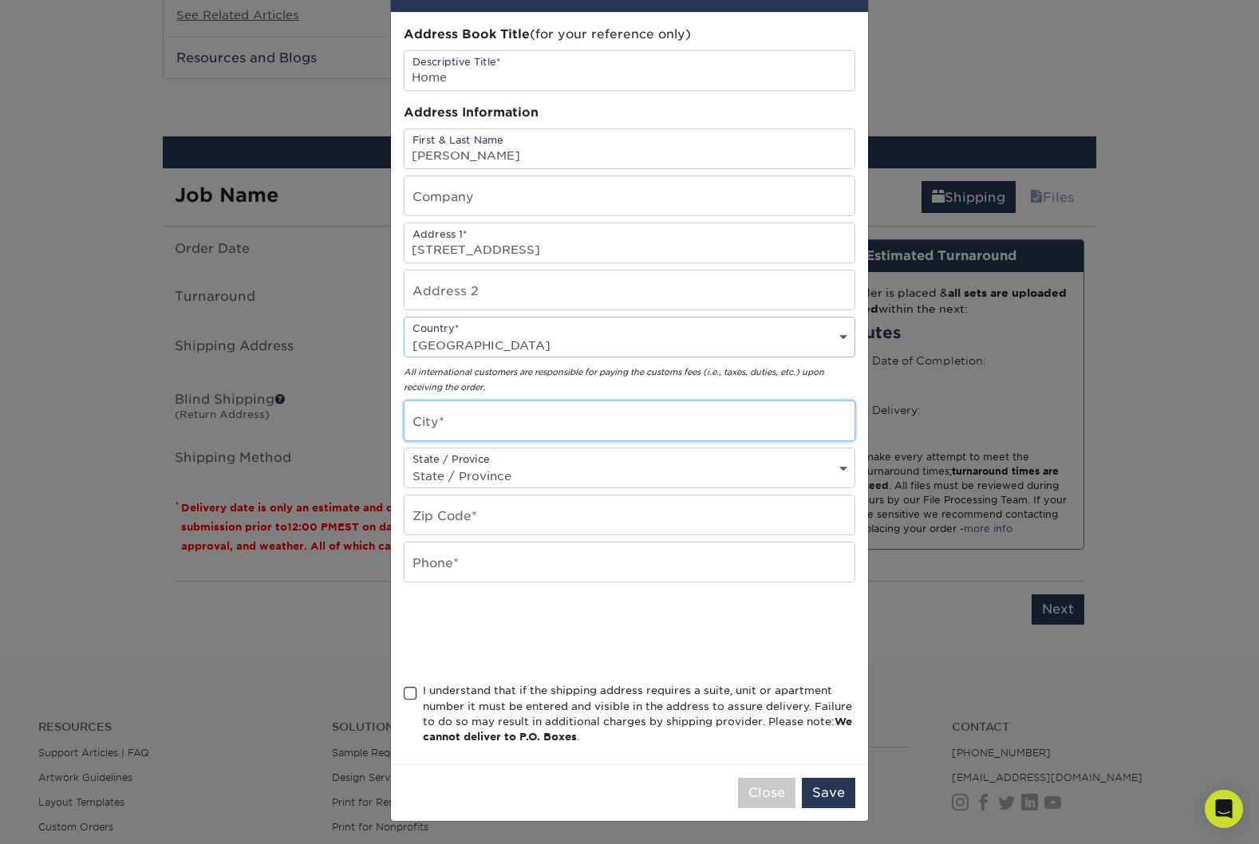
click at [452, 424] on input "text" at bounding box center [629, 420] width 450 height 39
type input "Notre-Dame-de-l'île-Perrot"
type input "J7W 0N7"
type input "5147123396"
click at [510, 477] on select "State / Province Alabama Alaska Arizona Arkansas California Colorado Connecticu…" at bounding box center [629, 475] width 450 height 23
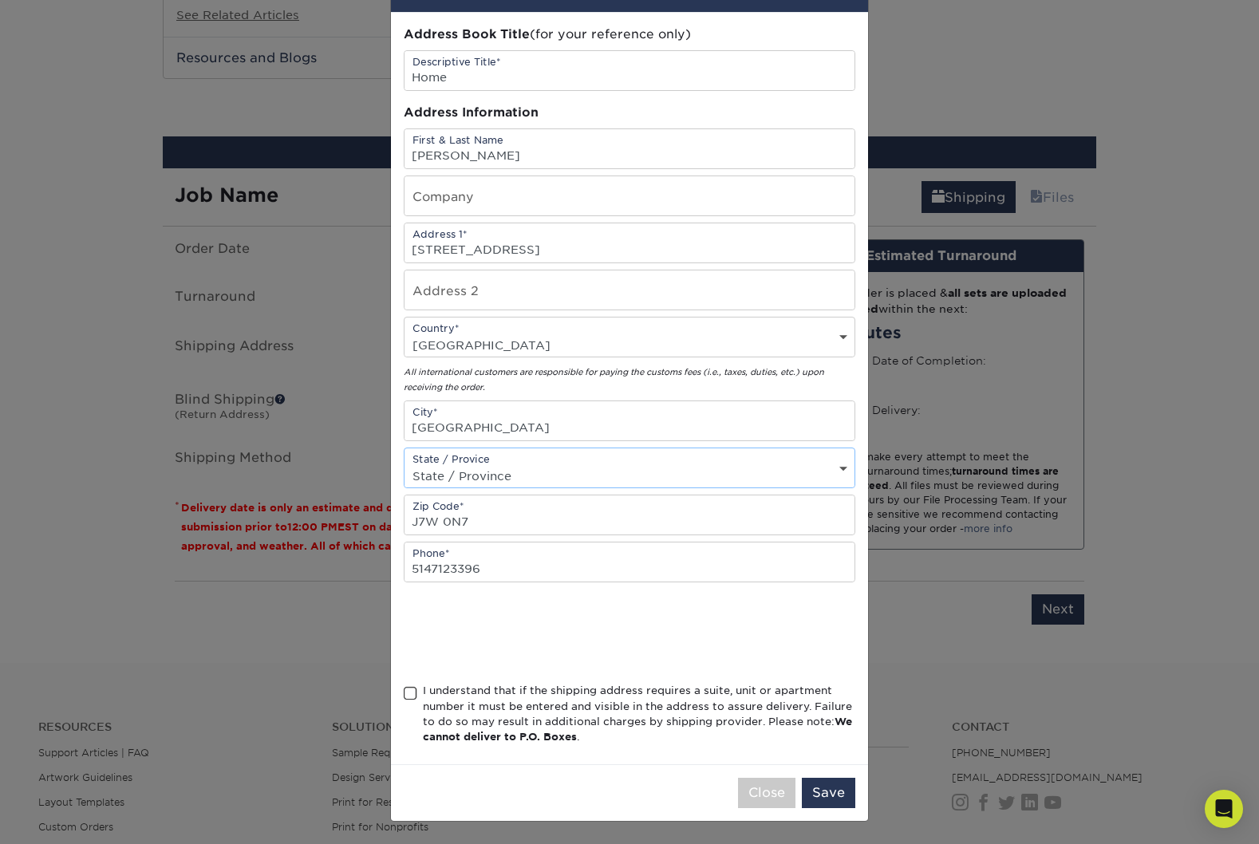
select select "QC"
click at [411, 697] on span at bounding box center [411, 693] width 14 height 15
click at [0, 0] on input "I understand that if the shipping address requires a suite, unit or apartment n…" at bounding box center [0, 0] width 0 height 0
click at [813, 783] on button "Save" at bounding box center [828, 793] width 53 height 30
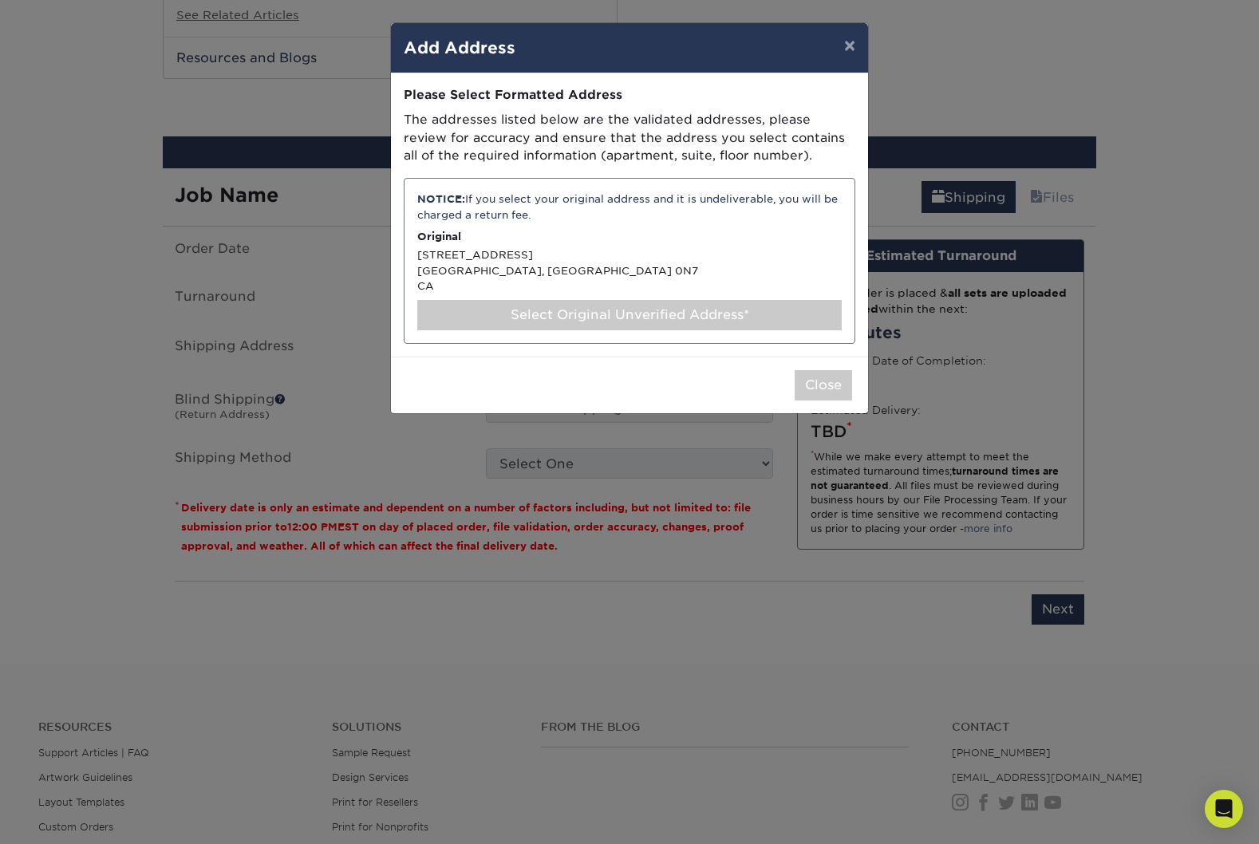
click at [467, 251] on div "NOTICE: If you select your original address and it is undeliverable, you will b…" at bounding box center [630, 261] width 452 height 166
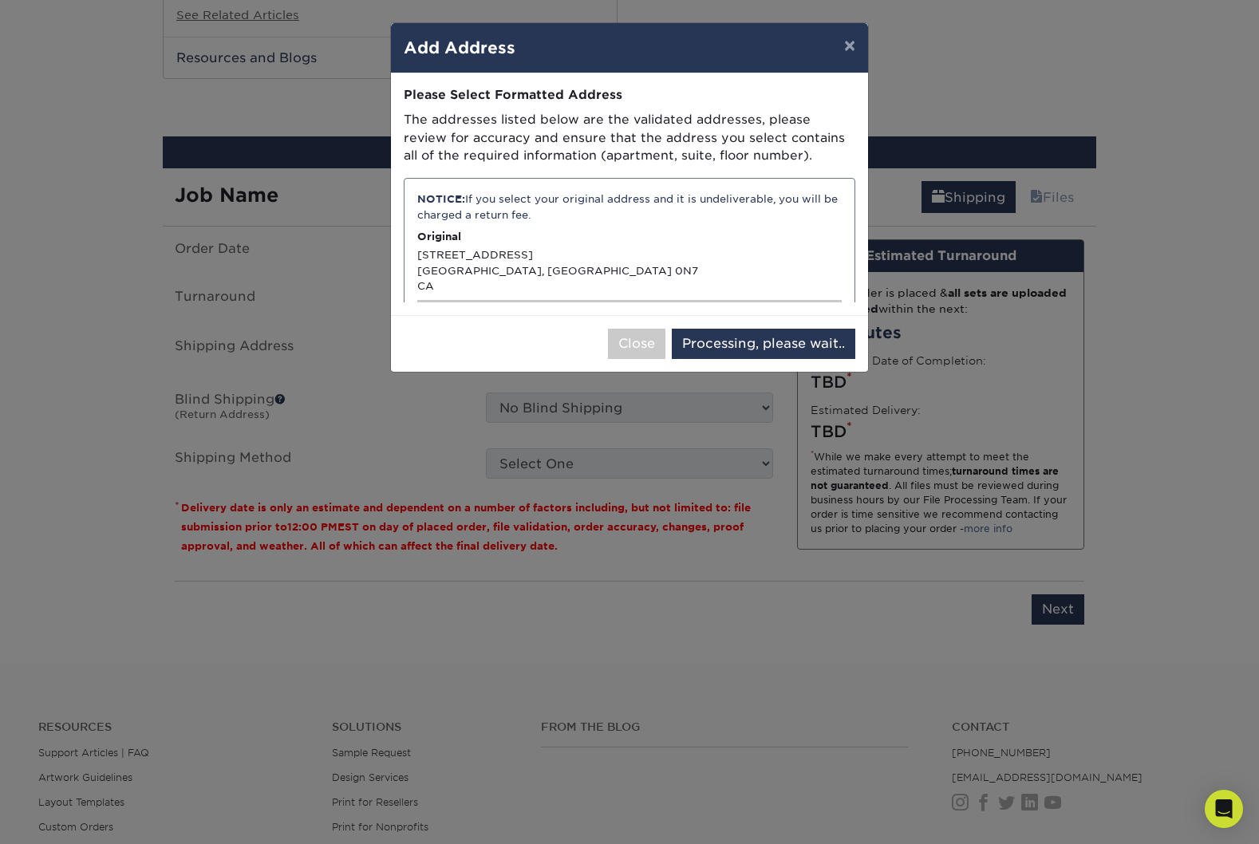
select select "285070"
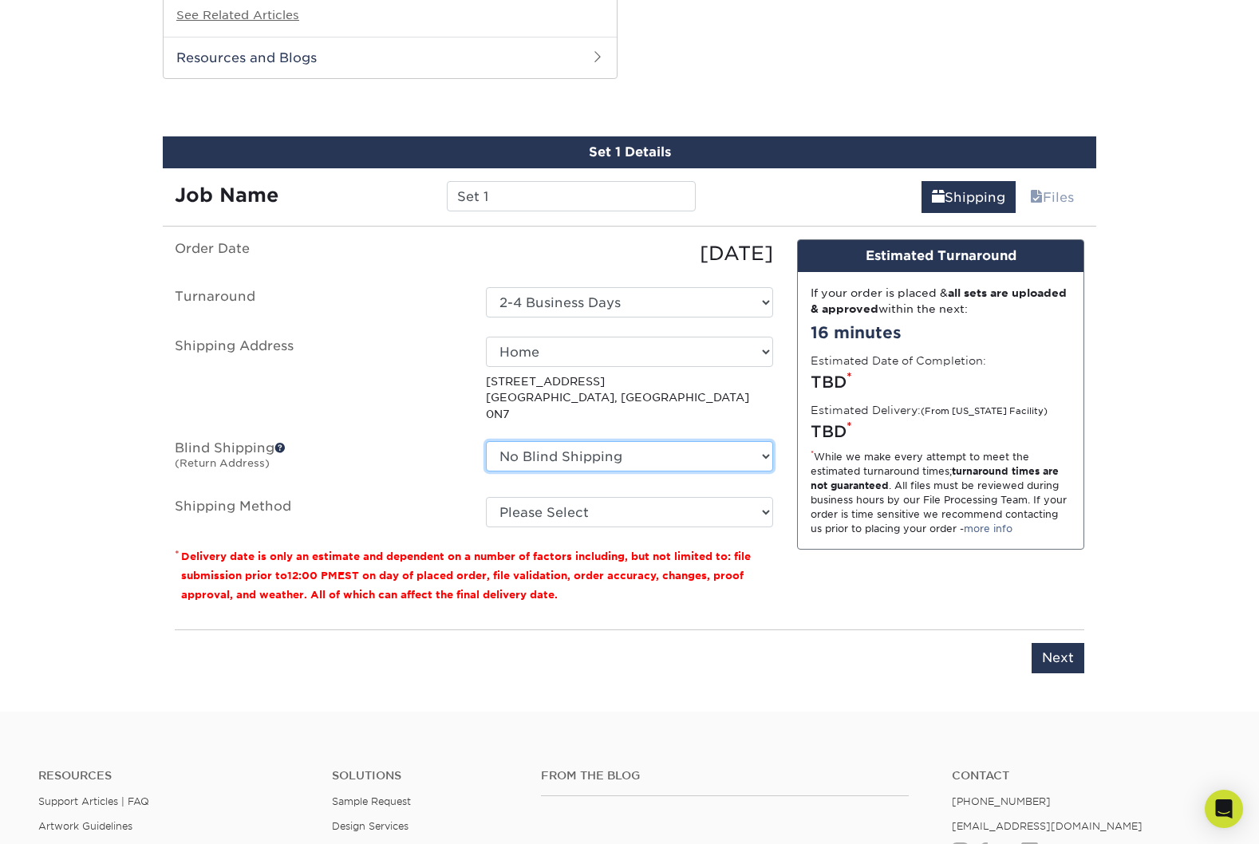
click at [553, 441] on select "No Blind Shipping + Add New Address" at bounding box center [629, 456] width 287 height 30
click at [384, 441] on label "Blind Shipping (Return Address)" at bounding box center [318, 459] width 311 height 37
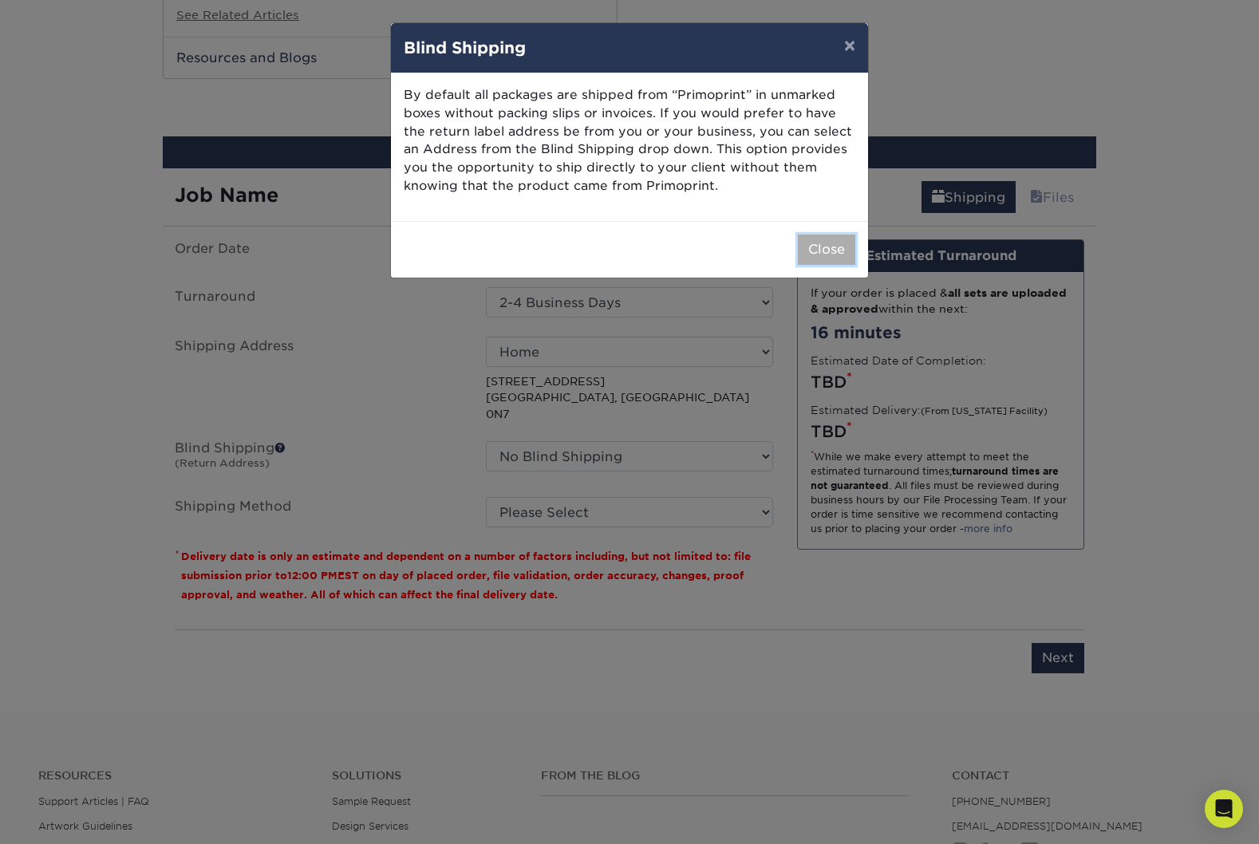
click at [817, 253] on button "Close" at bounding box center [826, 250] width 57 height 30
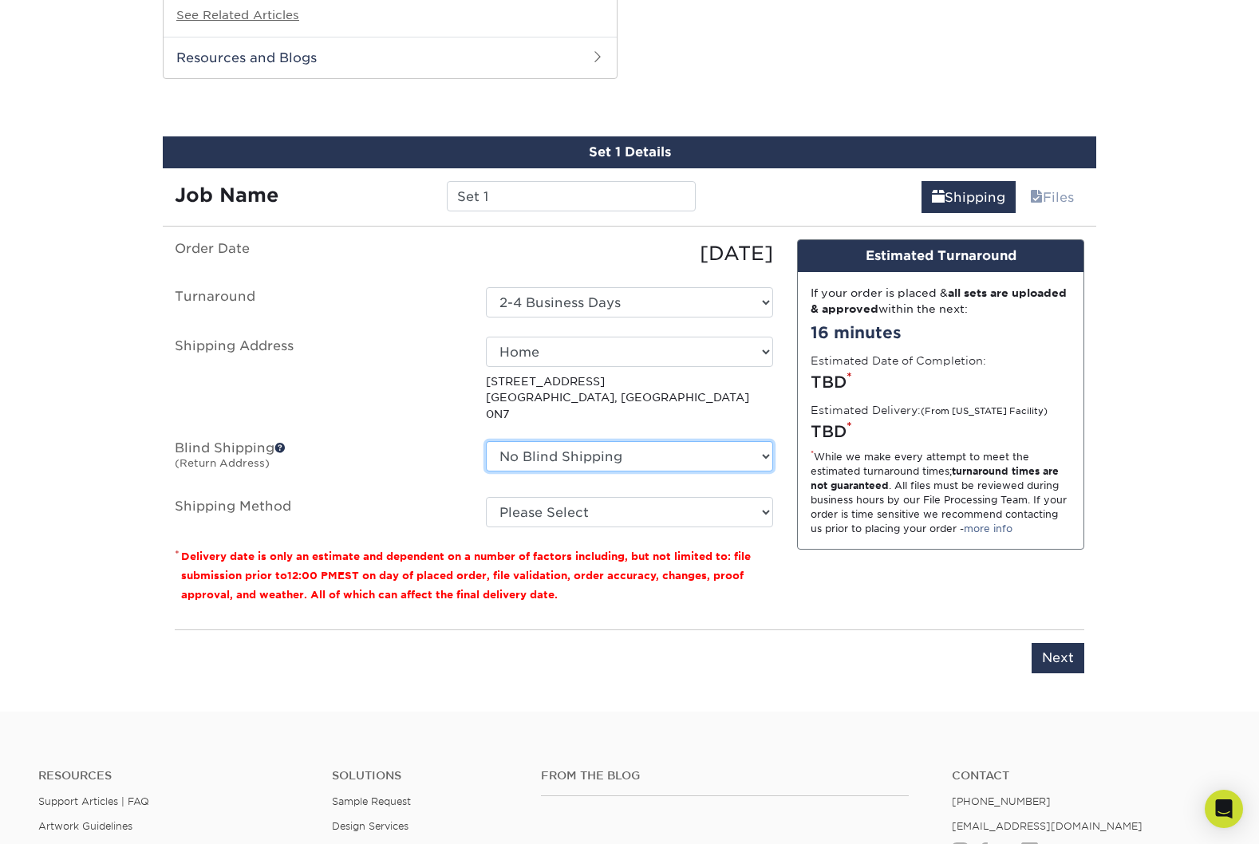
click at [590, 448] on select "No Blind Shipping + Add New Address" at bounding box center [629, 456] width 287 height 30
select select "newaddress"
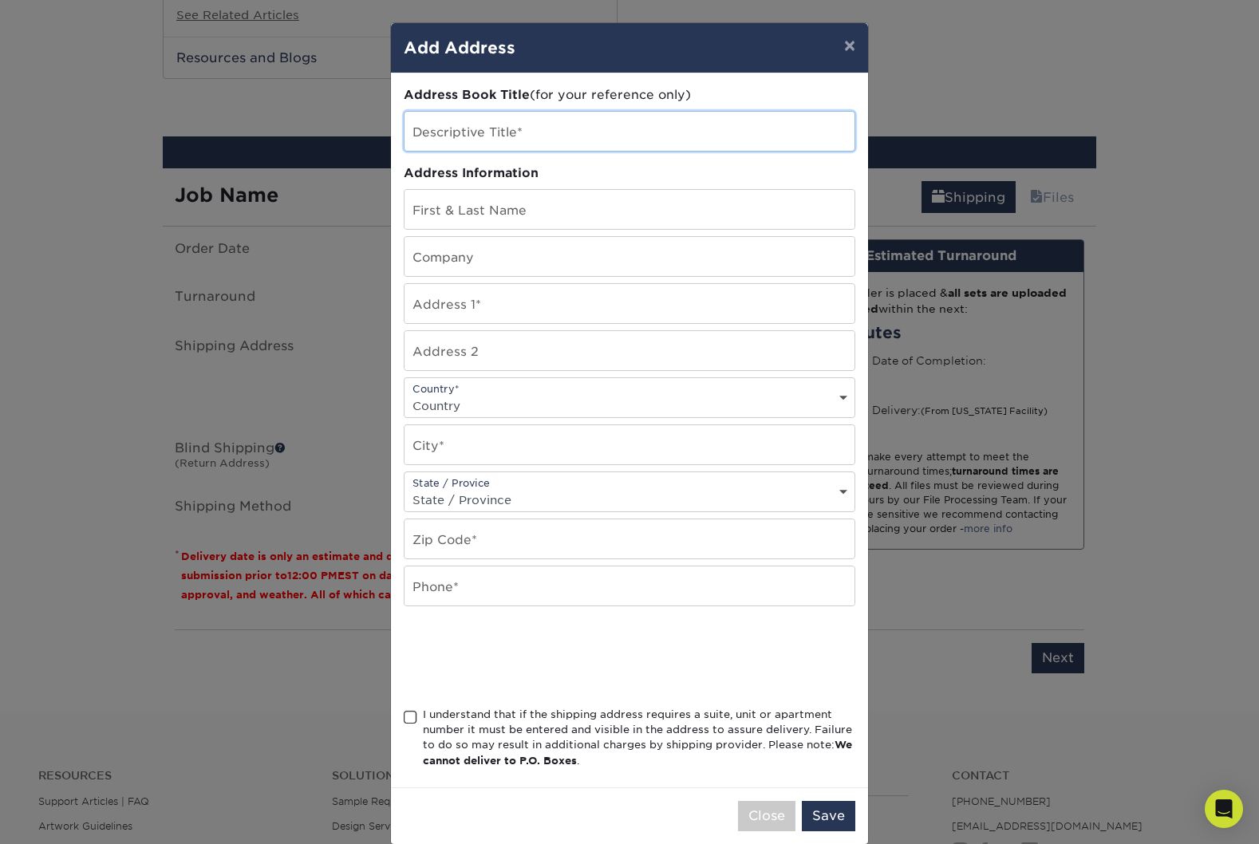
click at [487, 130] on input "text" at bounding box center [629, 131] width 450 height 39
type input "Krista Wright Graphic Design"
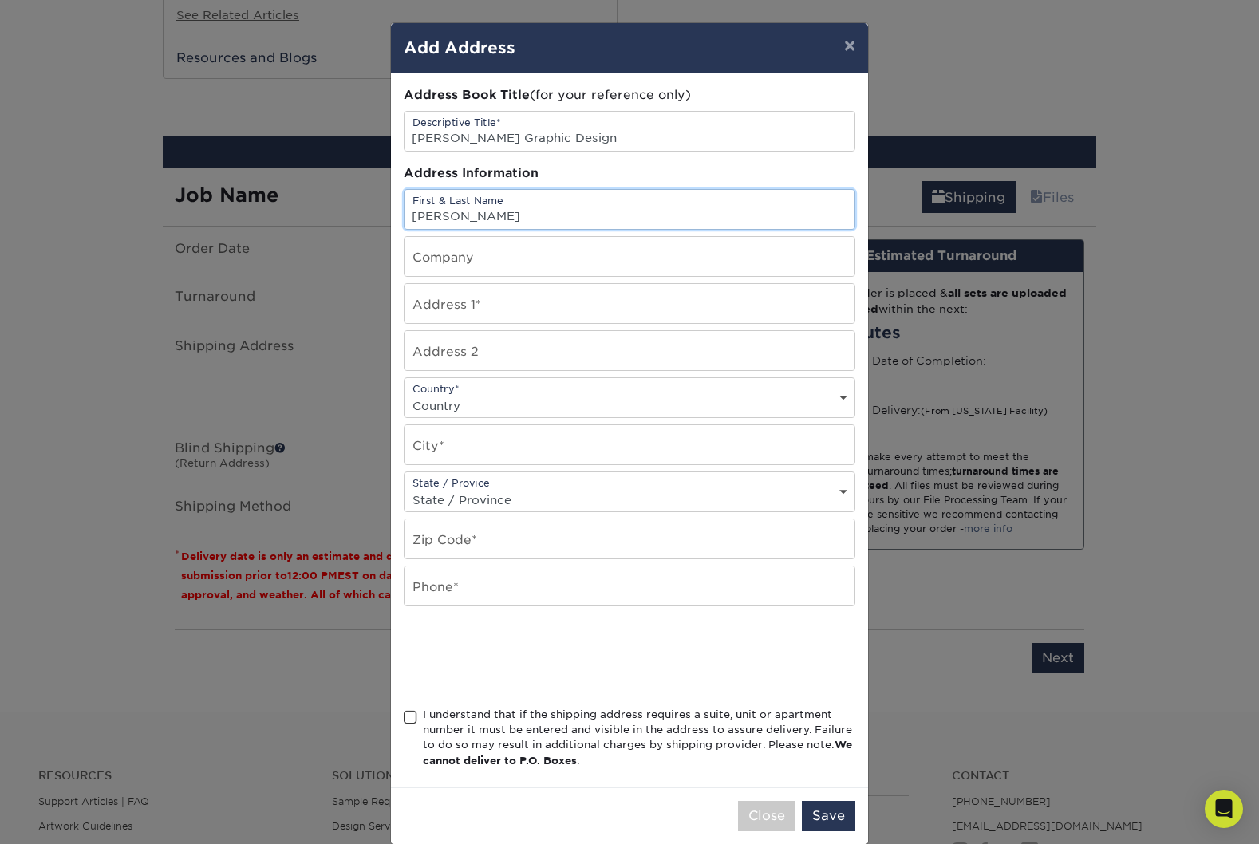
type input "Krista Wright"
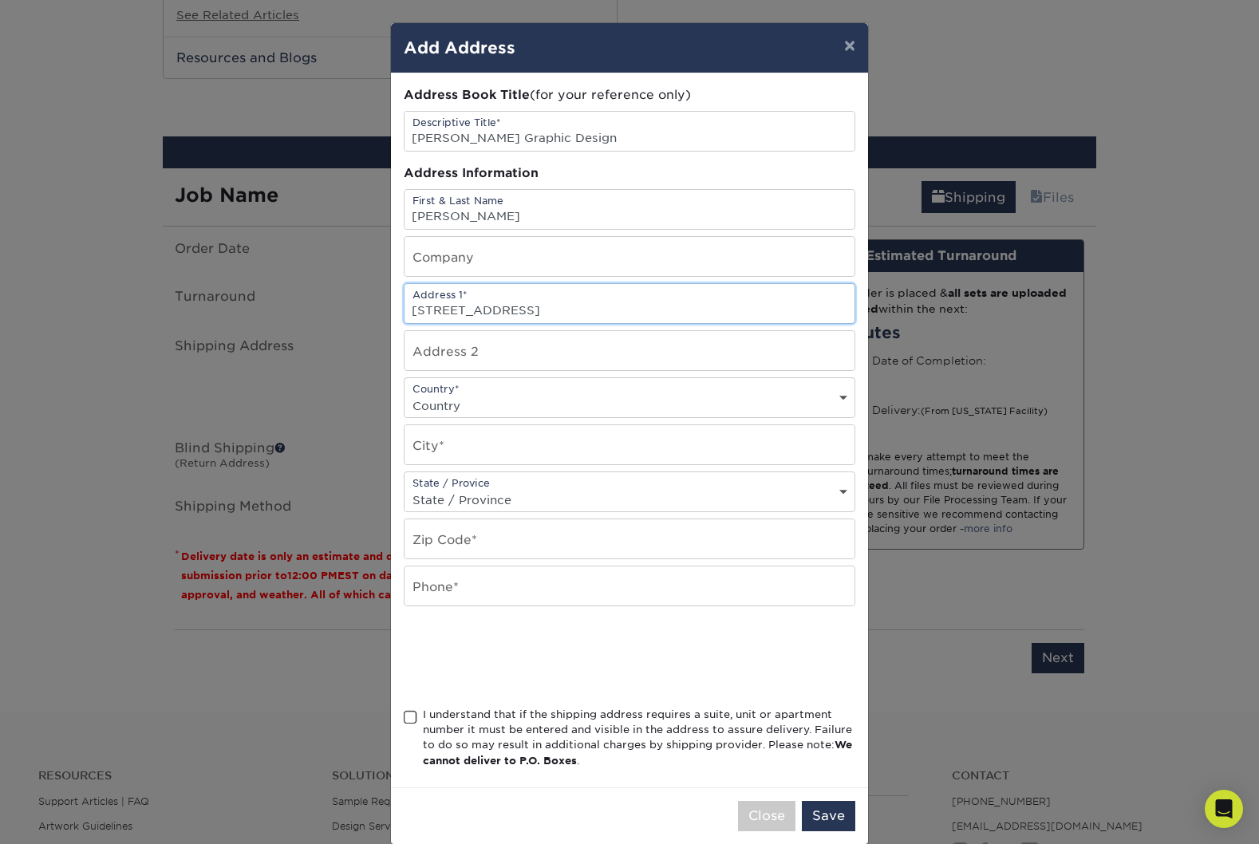
type input "41 146e ave"
click at [432, 387] on div "Country* Country United States Canada ----------------------------- Afghanistan…" at bounding box center [630, 397] width 452 height 41
click at [439, 399] on select "Country United States Canada ----------------------------- Afghanistan Albania …" at bounding box center [629, 405] width 450 height 23
select select "CA"
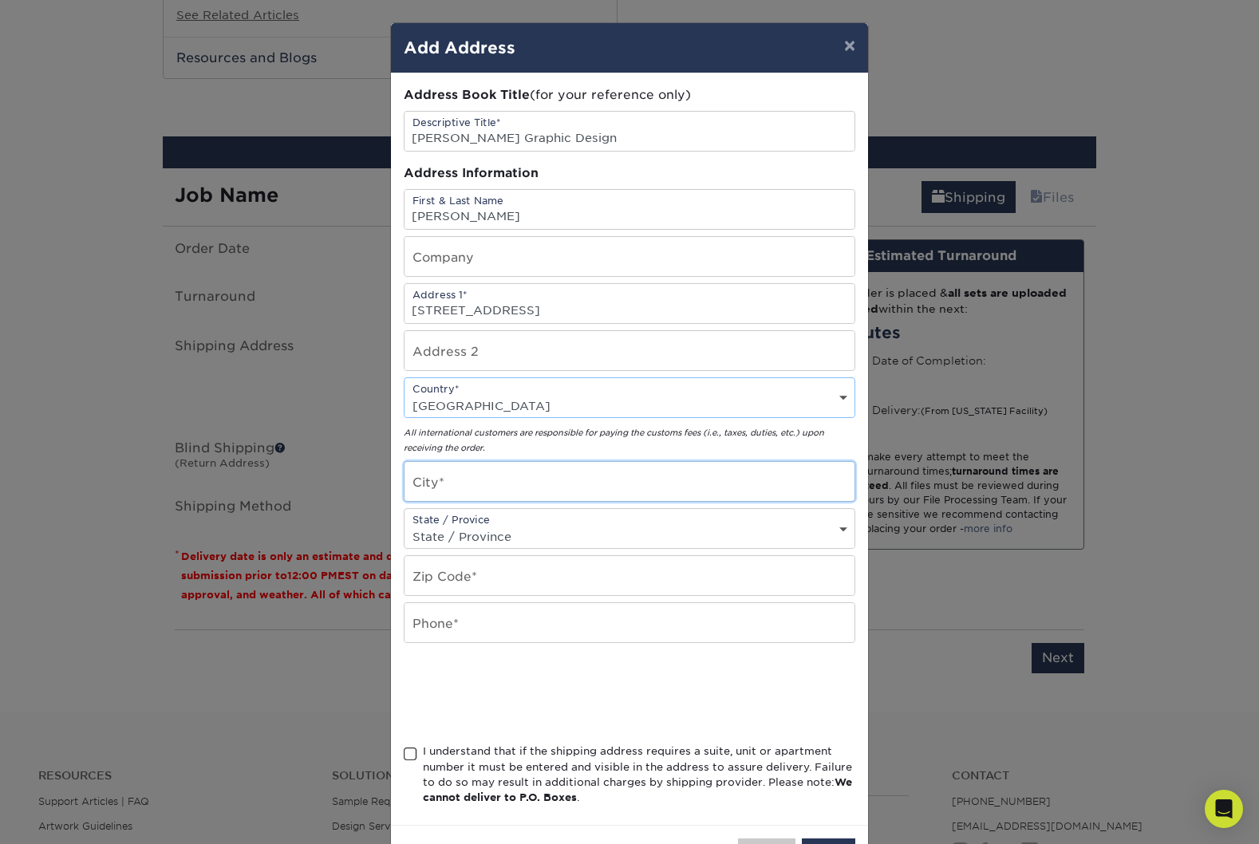
click at [452, 484] on input "text" at bounding box center [629, 481] width 450 height 39
type input "Notre-Dame-de-l'île-Perrot"
type input "J7W 0N7"
type input "5147123396"
click at [469, 538] on select "State / Province Alabama Alaska Arizona Arkansas California Colorado Connecticu…" at bounding box center [629, 536] width 450 height 23
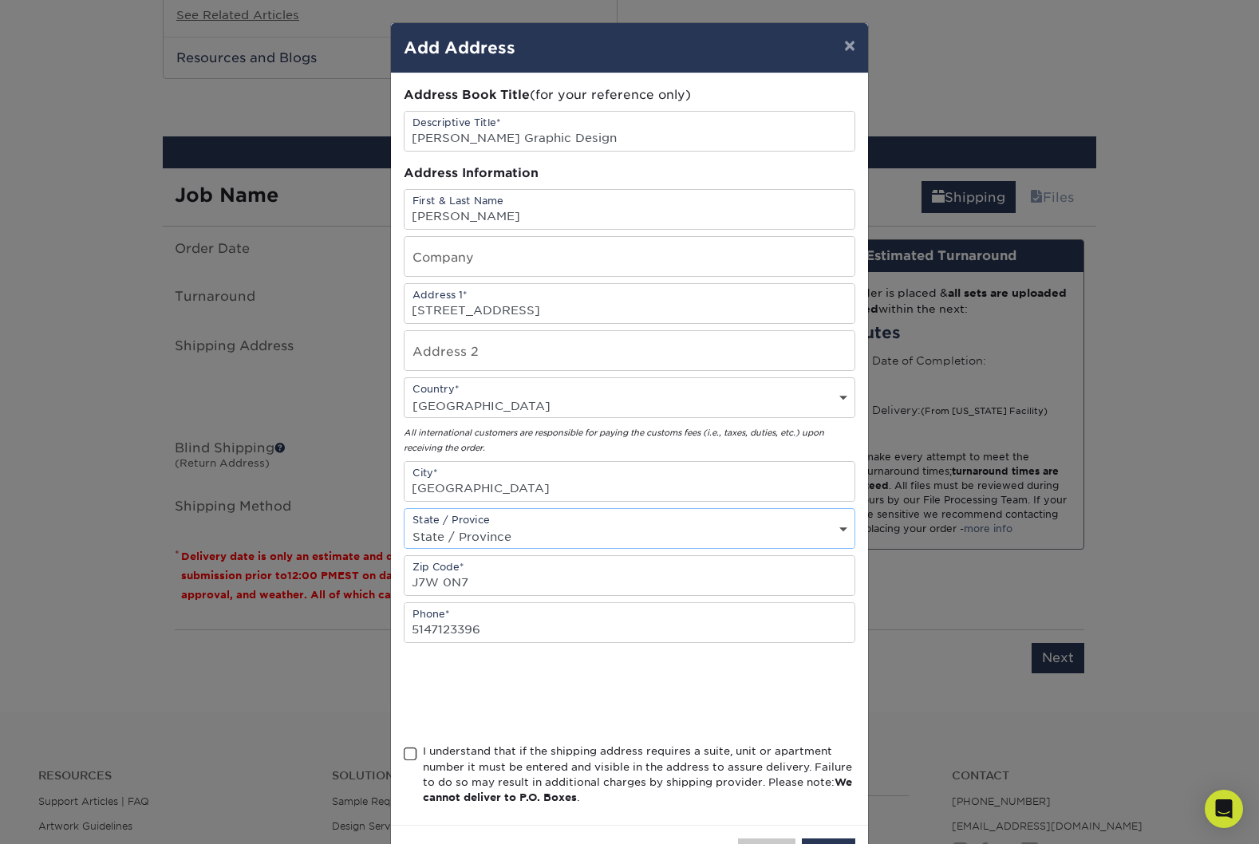
select select "QC"
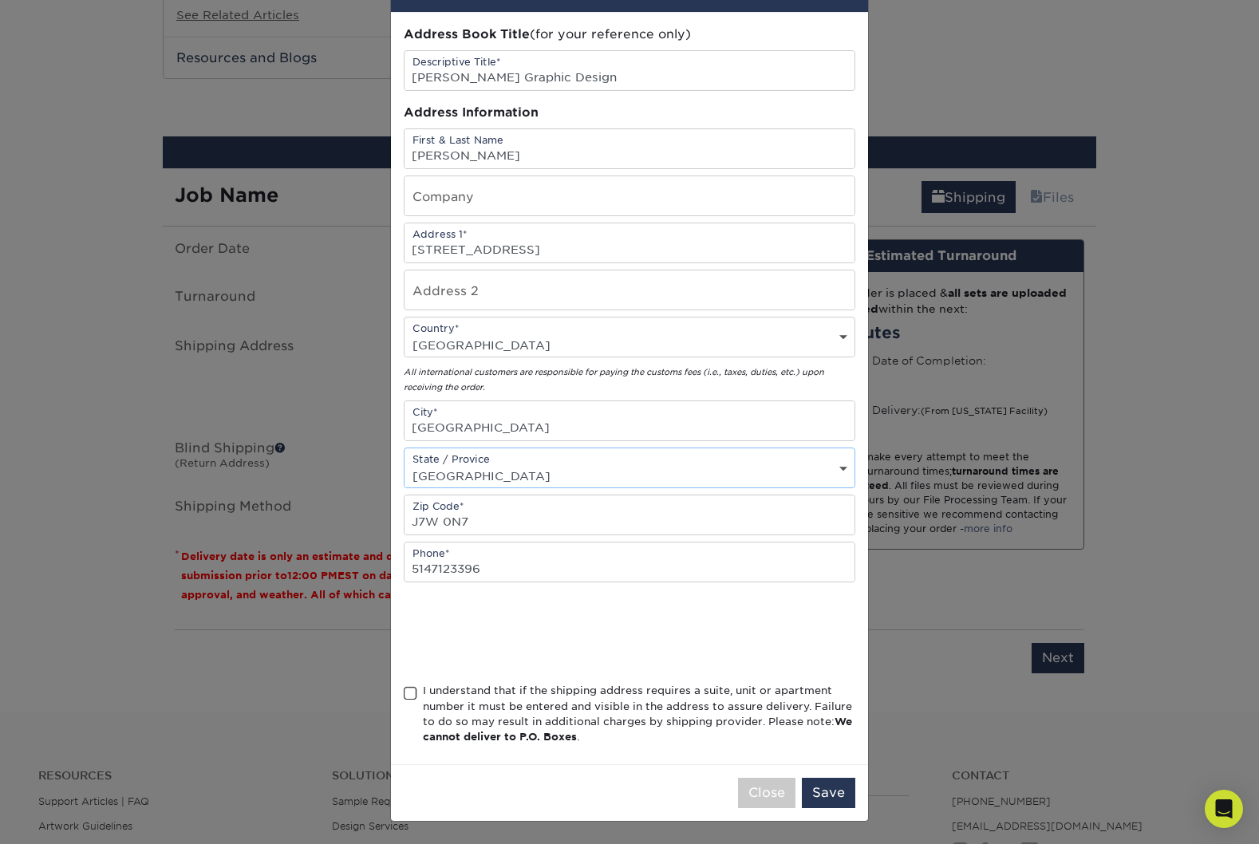
scroll to position [56, 0]
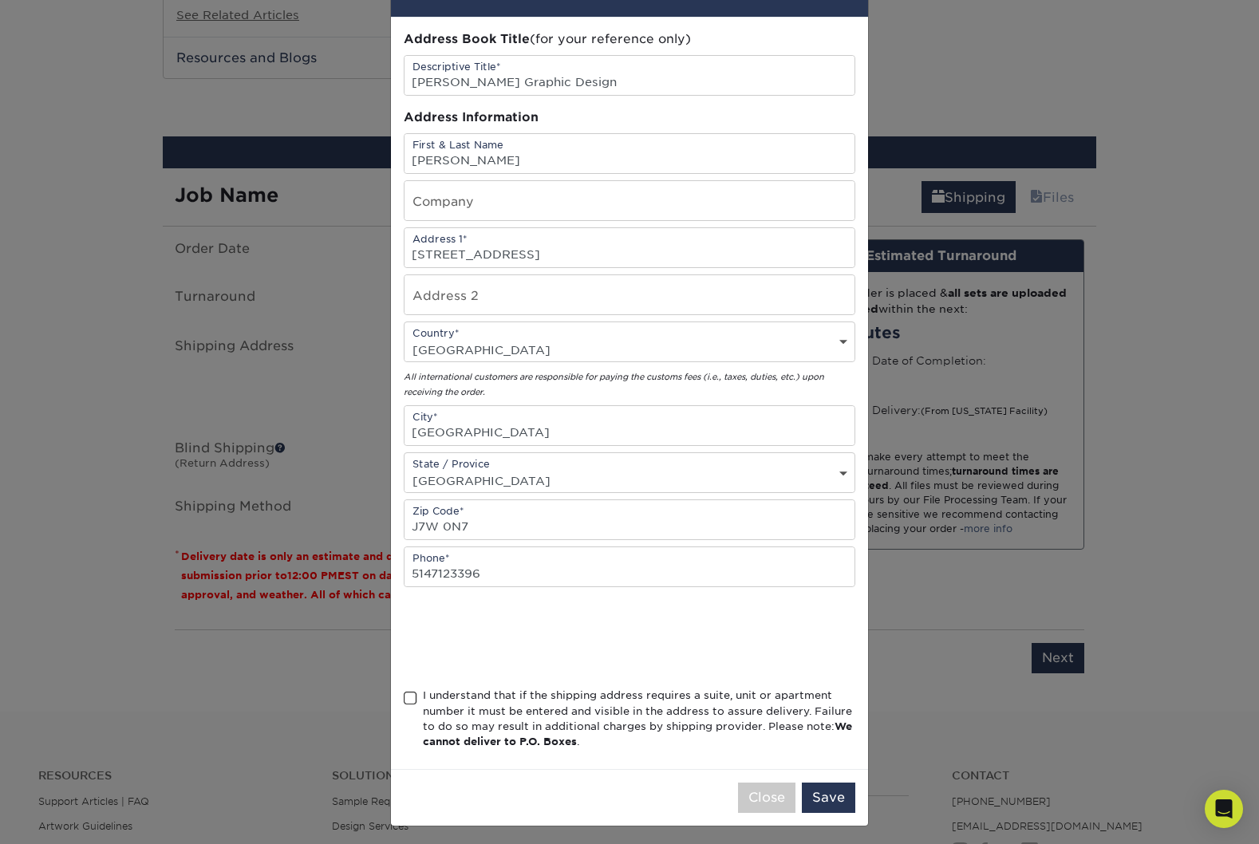
click at [412, 702] on span at bounding box center [411, 698] width 14 height 15
click at [0, 0] on input "I understand that if the shipping address requires a suite, unit or apartment n…" at bounding box center [0, 0] width 0 height 0
click at [833, 800] on button "Save" at bounding box center [828, 798] width 53 height 30
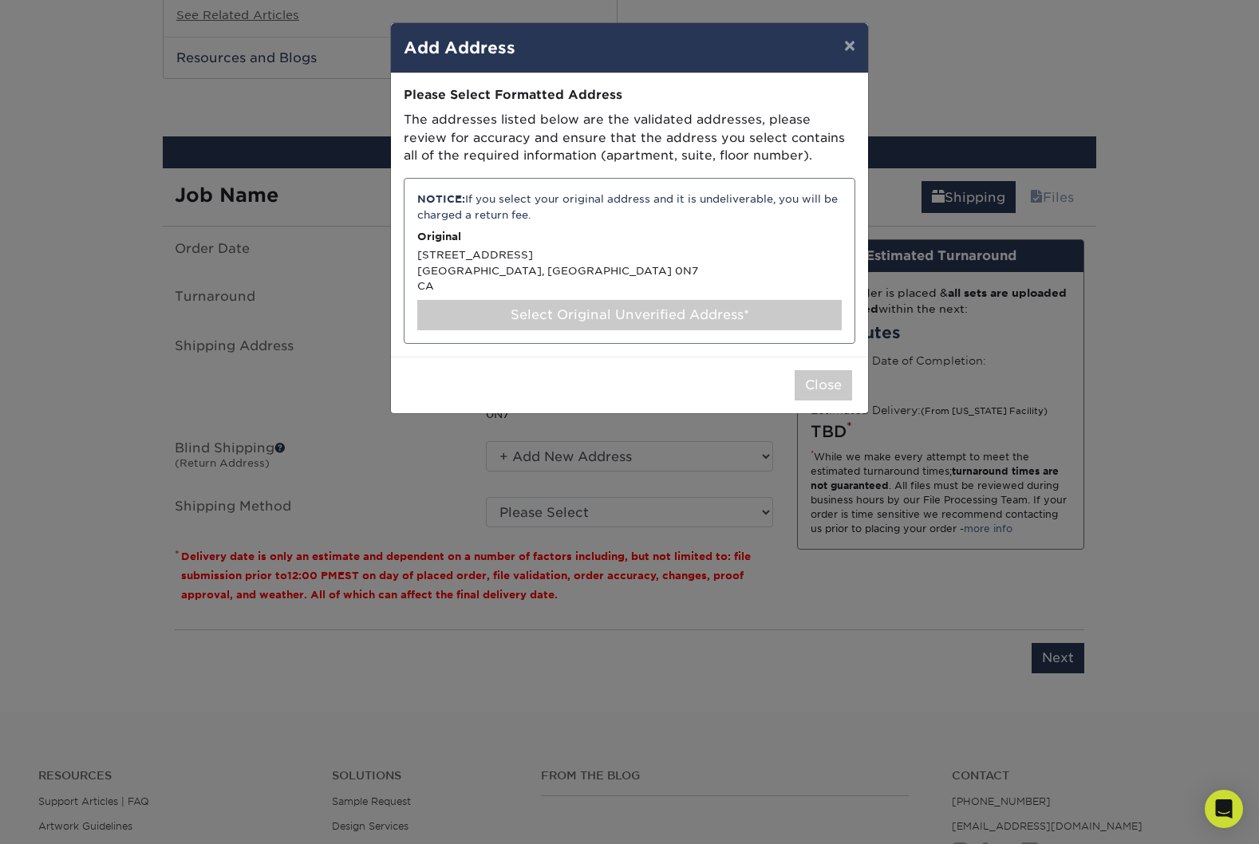
click at [487, 265] on div "NOTICE: If you select your original address and it is undeliverable, you will b…" at bounding box center [630, 261] width 452 height 166
select select "285073"
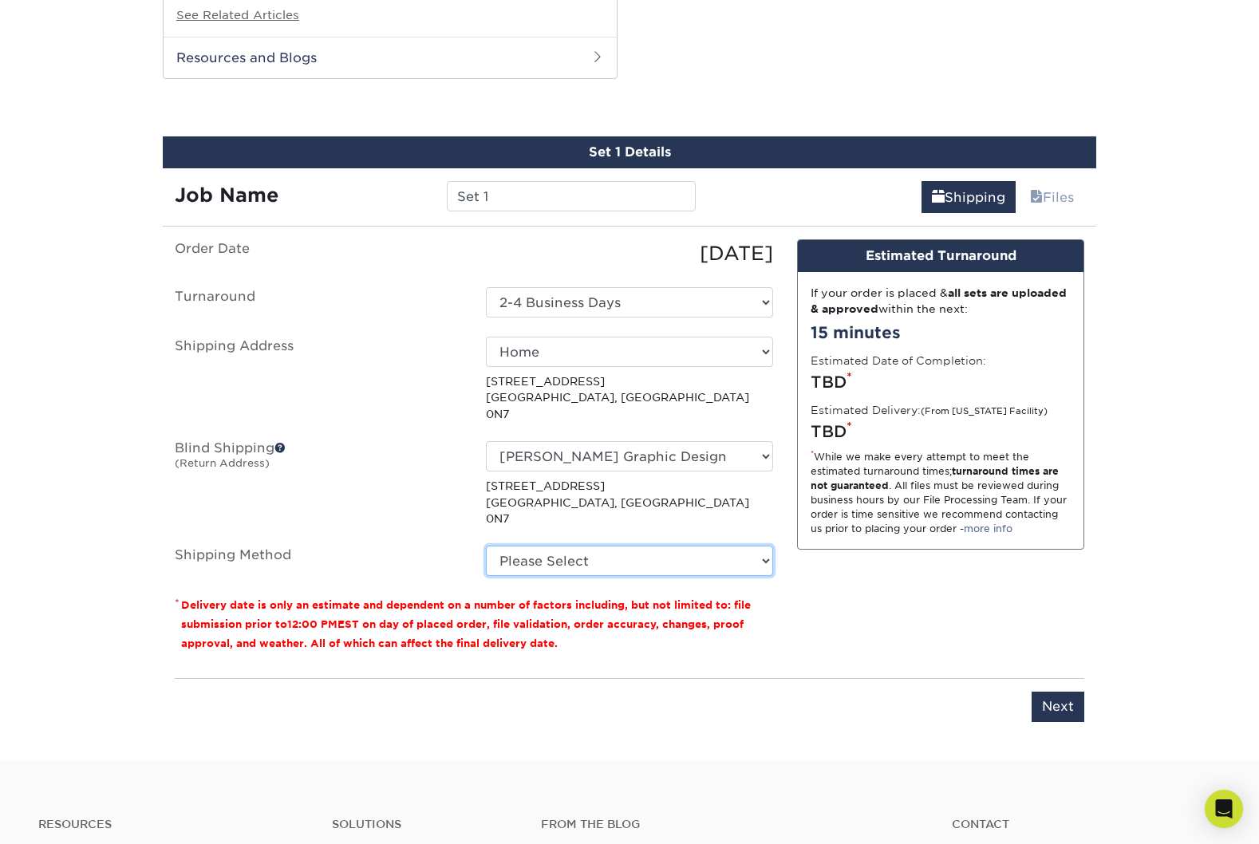
click at [552, 546] on select "Please Select Standard (+$28.16) Worldwide Expedited (+$41.68) Saver (+$45.23)" at bounding box center [629, 561] width 287 height 30
select select "11"
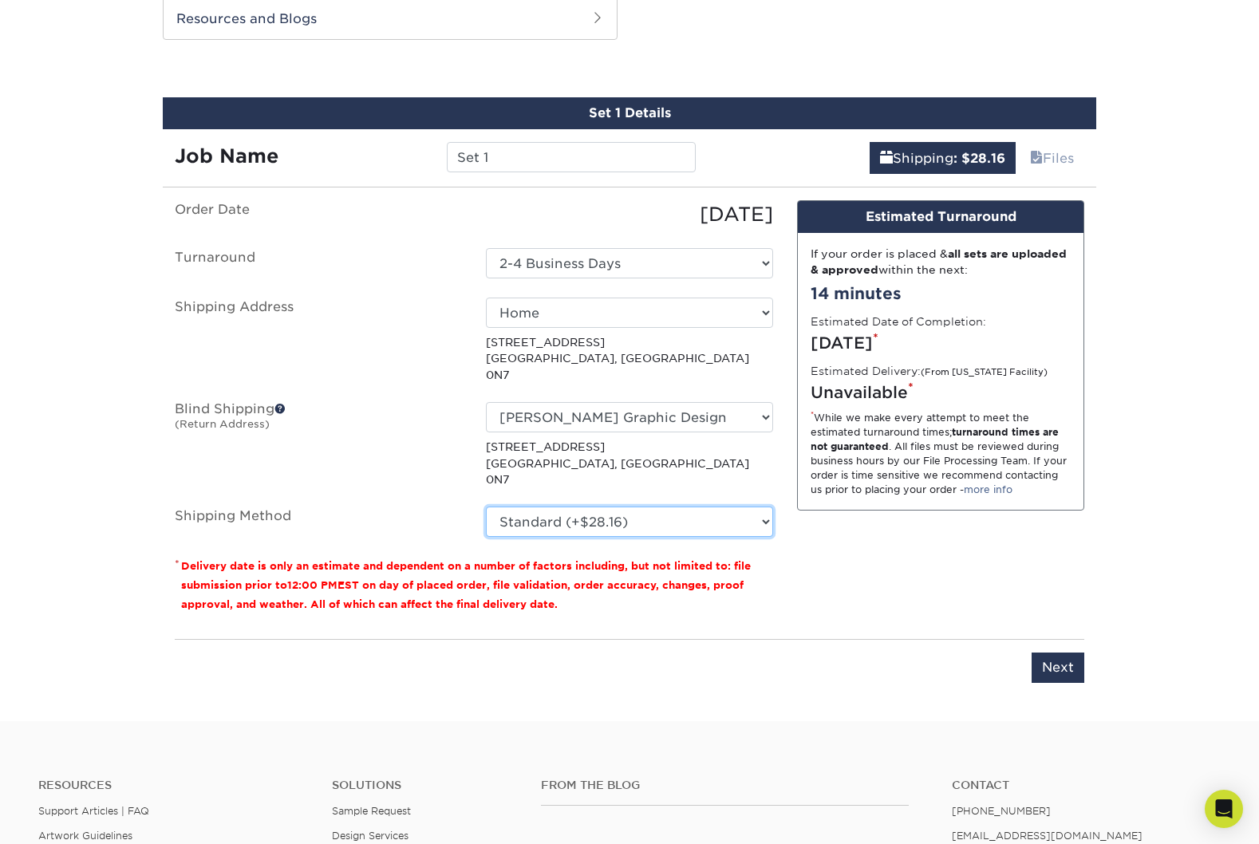
scroll to position [1525, 0]
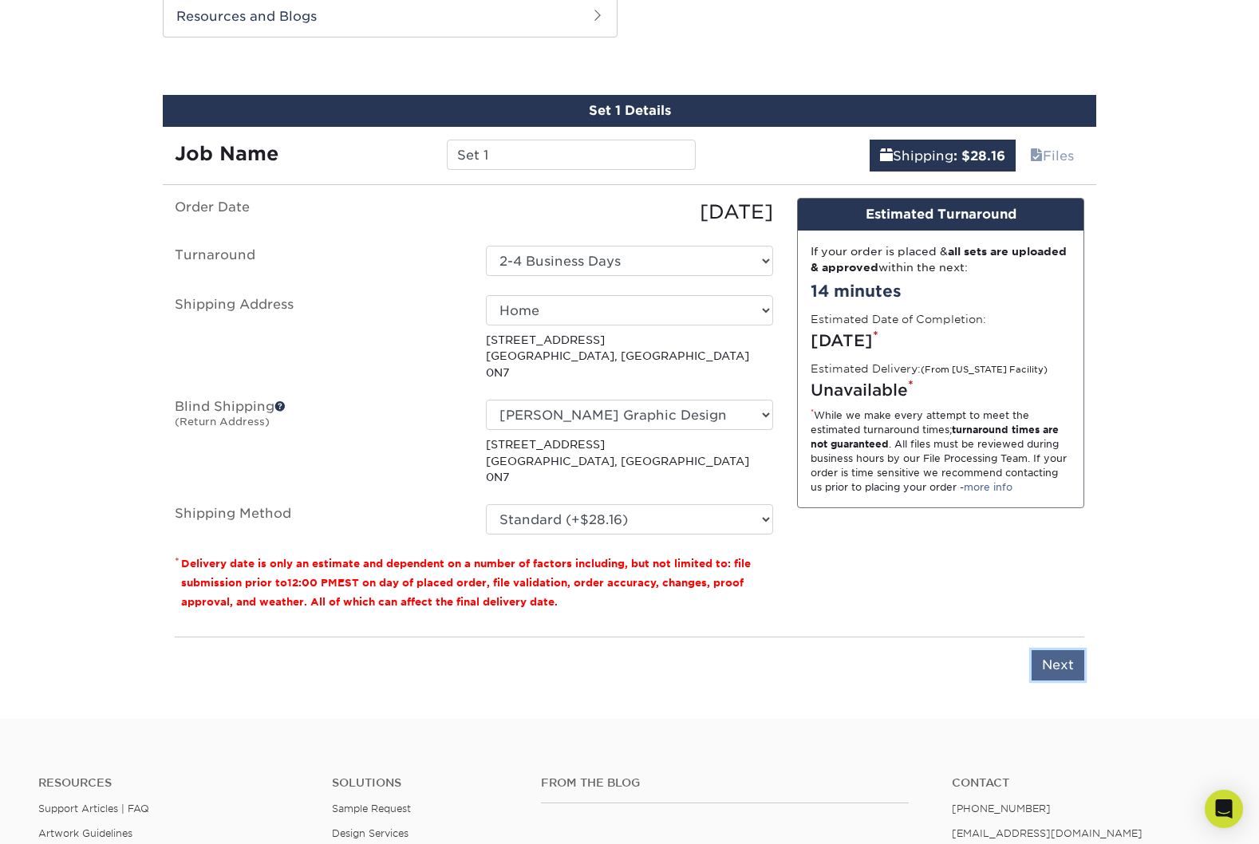
click at [1044, 650] on input "Next" at bounding box center [1058, 665] width 53 height 30
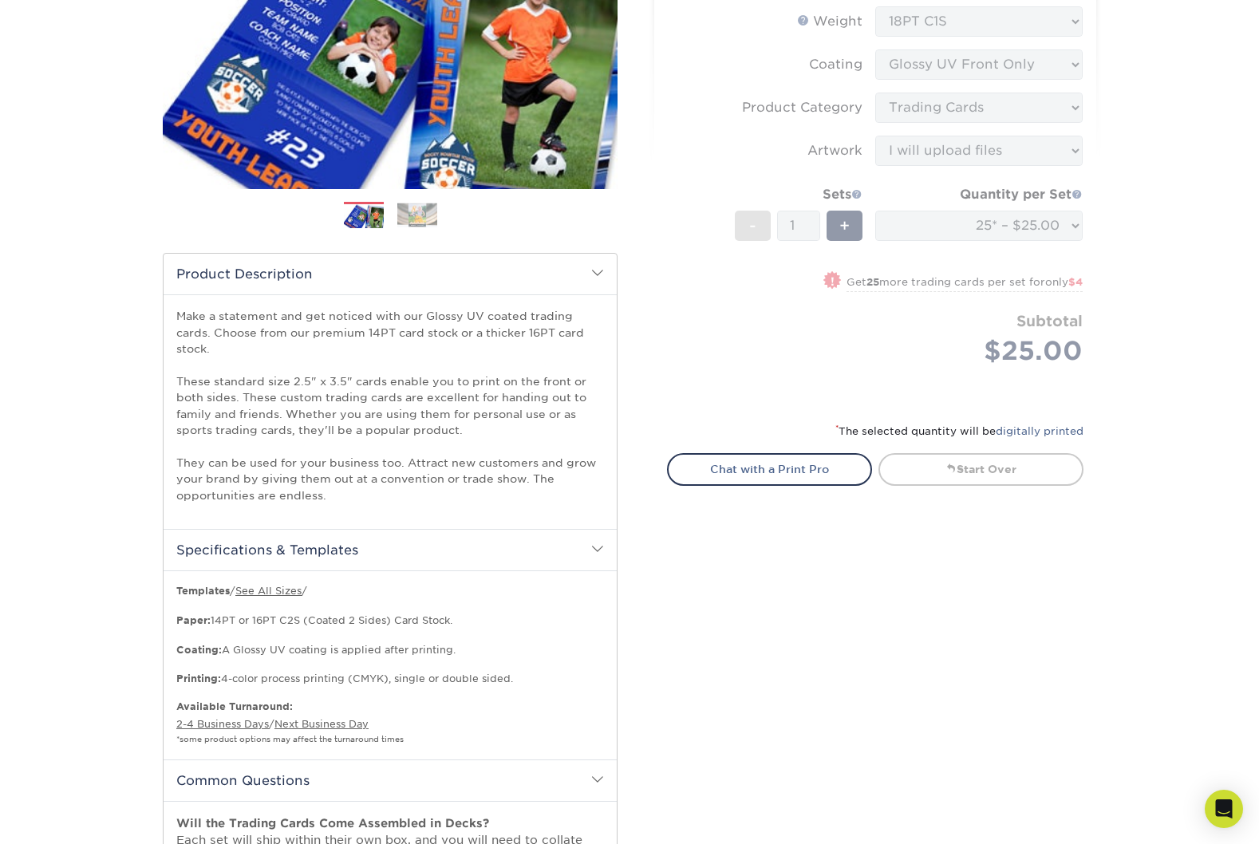
scroll to position [0, 0]
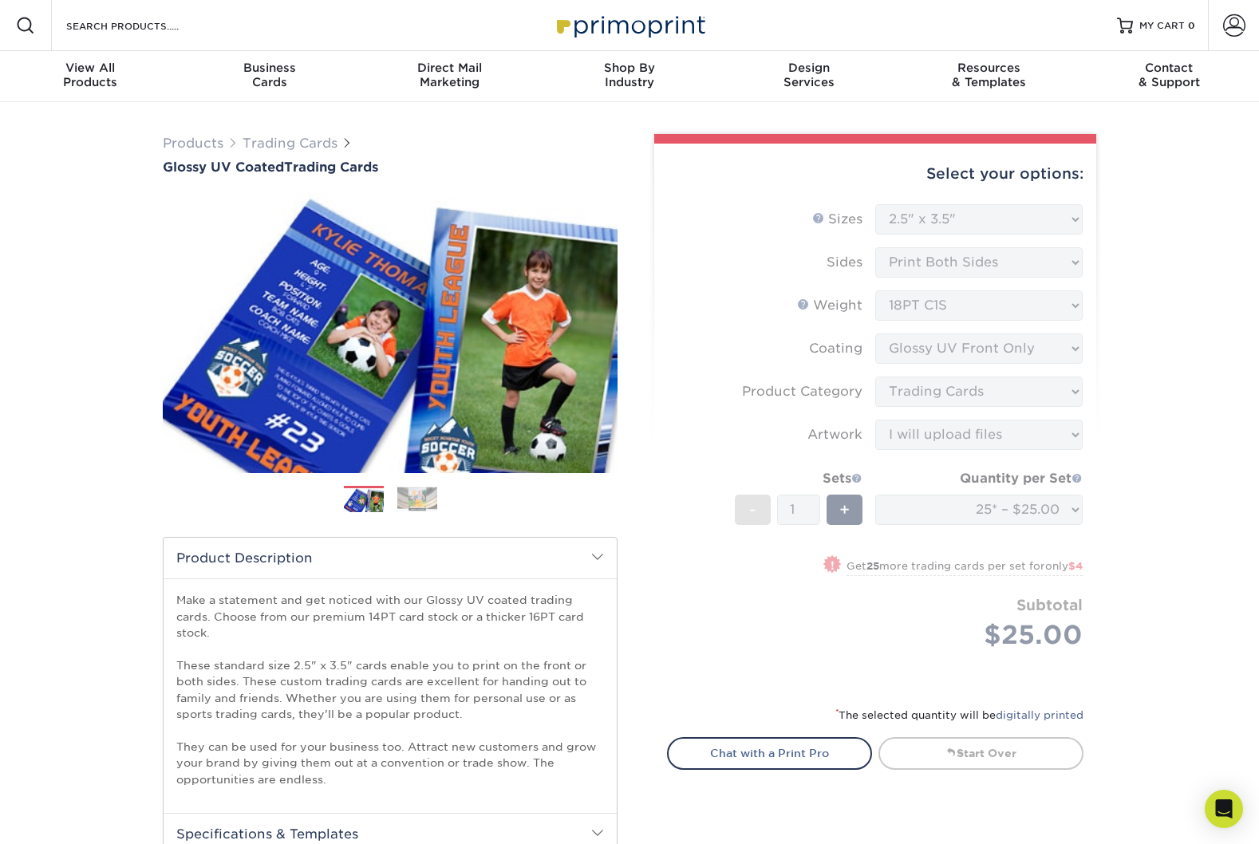
click at [916, 521] on form "Sizes Help Sizes Please Select 2.5" x 3.5" Sides Please Select 16PT - 1" at bounding box center [875, 445] width 416 height 483
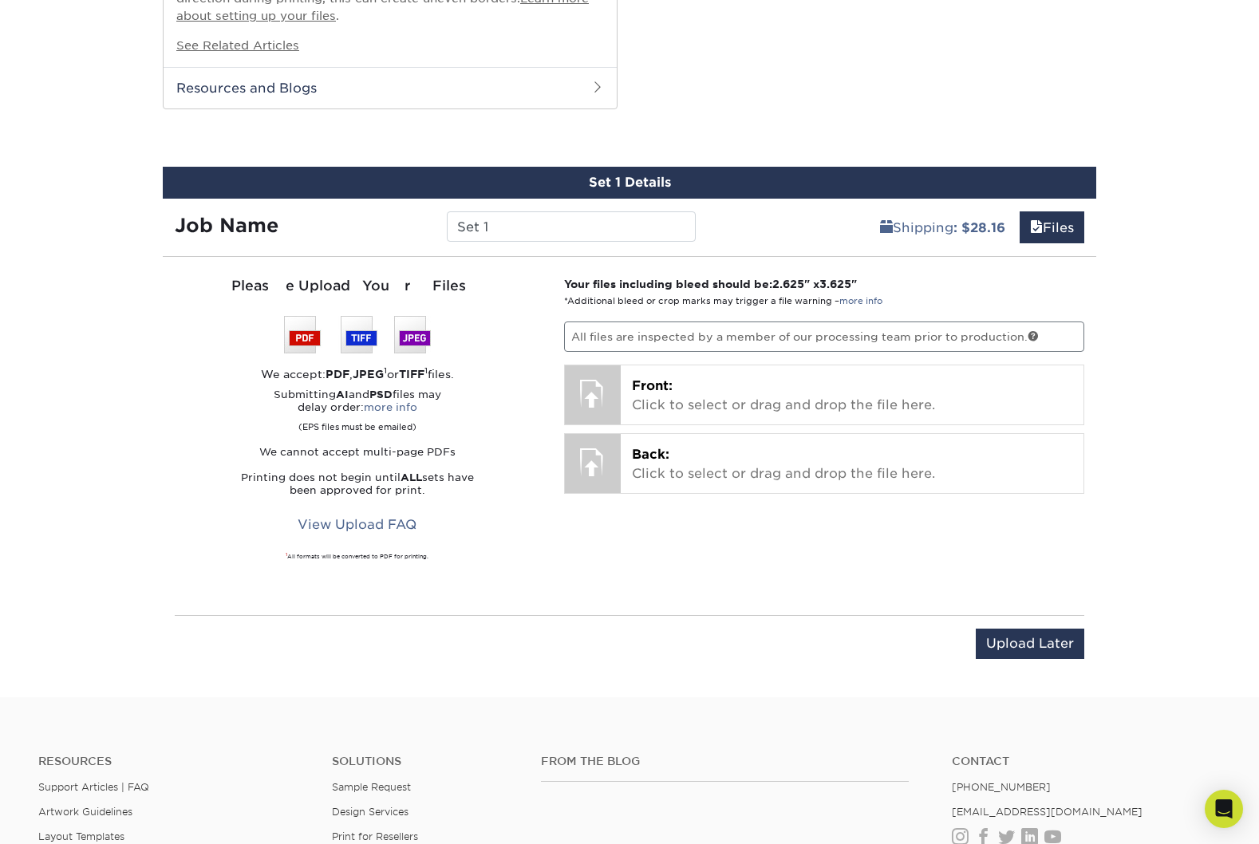
scroll to position [1492, 0]
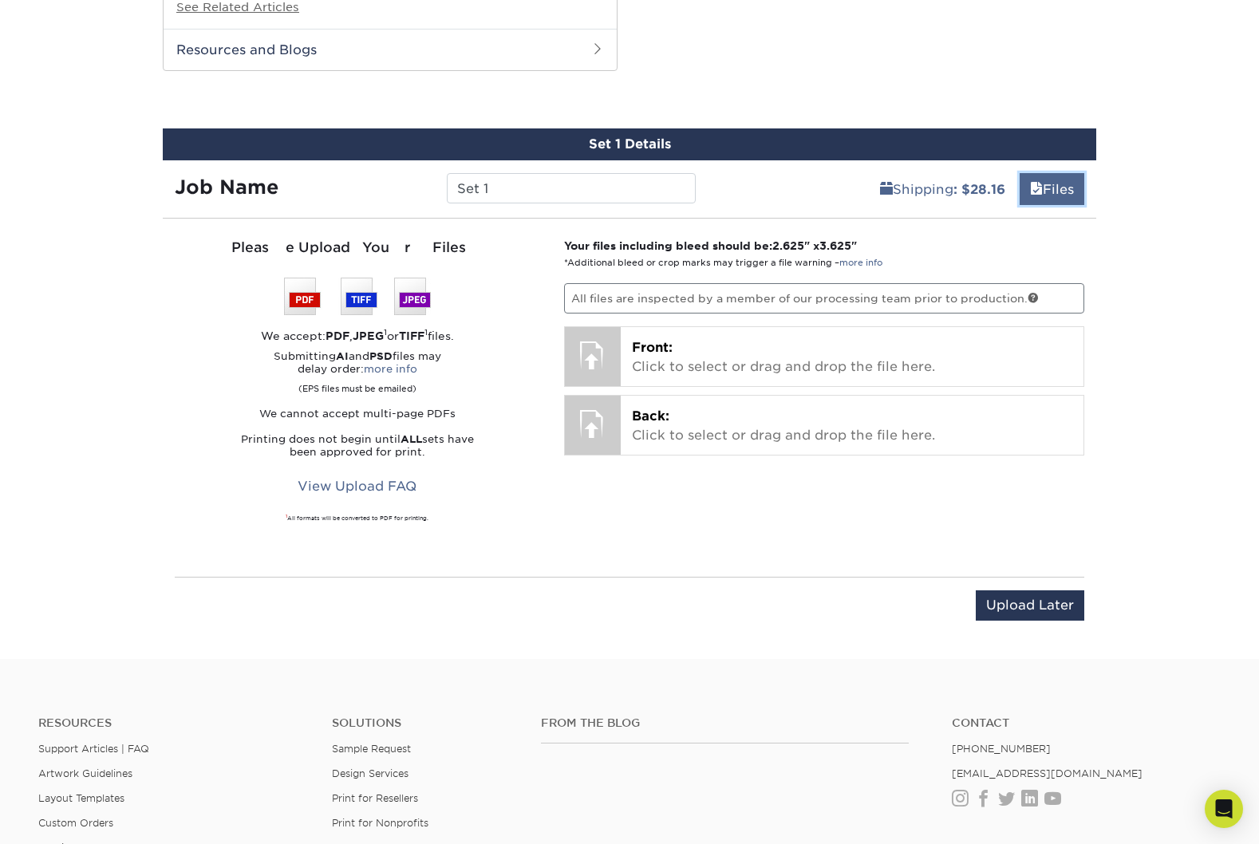
click at [1067, 187] on link "Files" at bounding box center [1052, 189] width 65 height 32
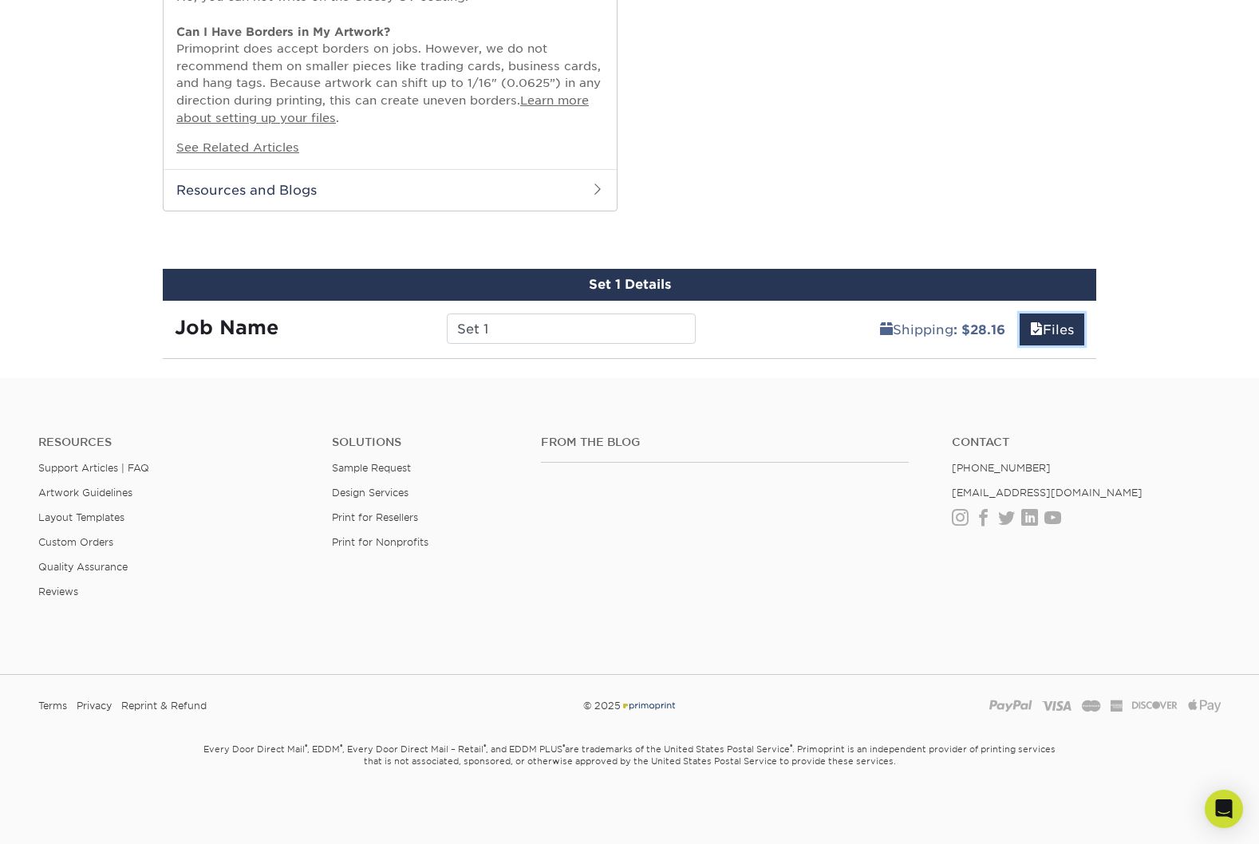
drag, startPoint x: 1039, startPoint y: 329, endPoint x: 1008, endPoint y: 326, distance: 30.4
click at [1038, 329] on link "Files" at bounding box center [1052, 330] width 65 height 32
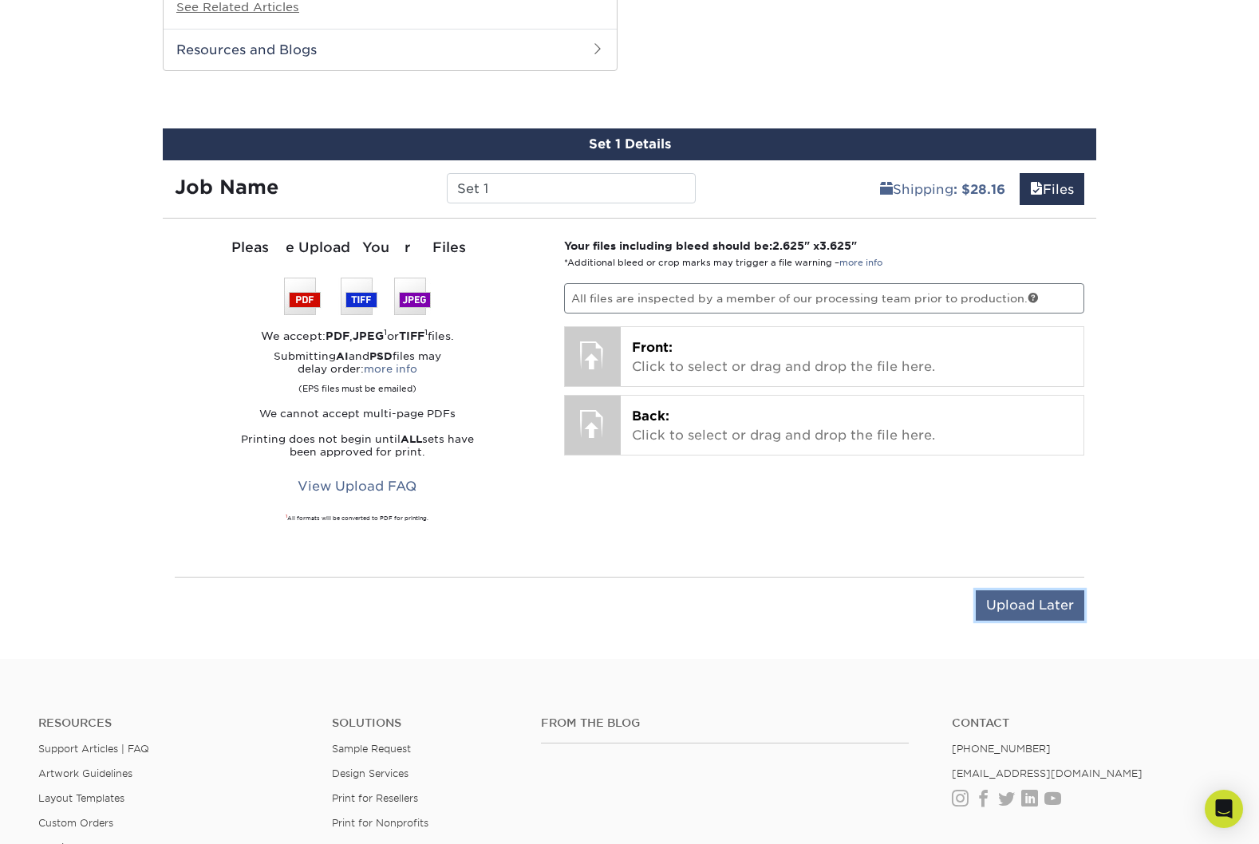
click at [1020, 602] on input "Upload Later" at bounding box center [1030, 605] width 108 height 30
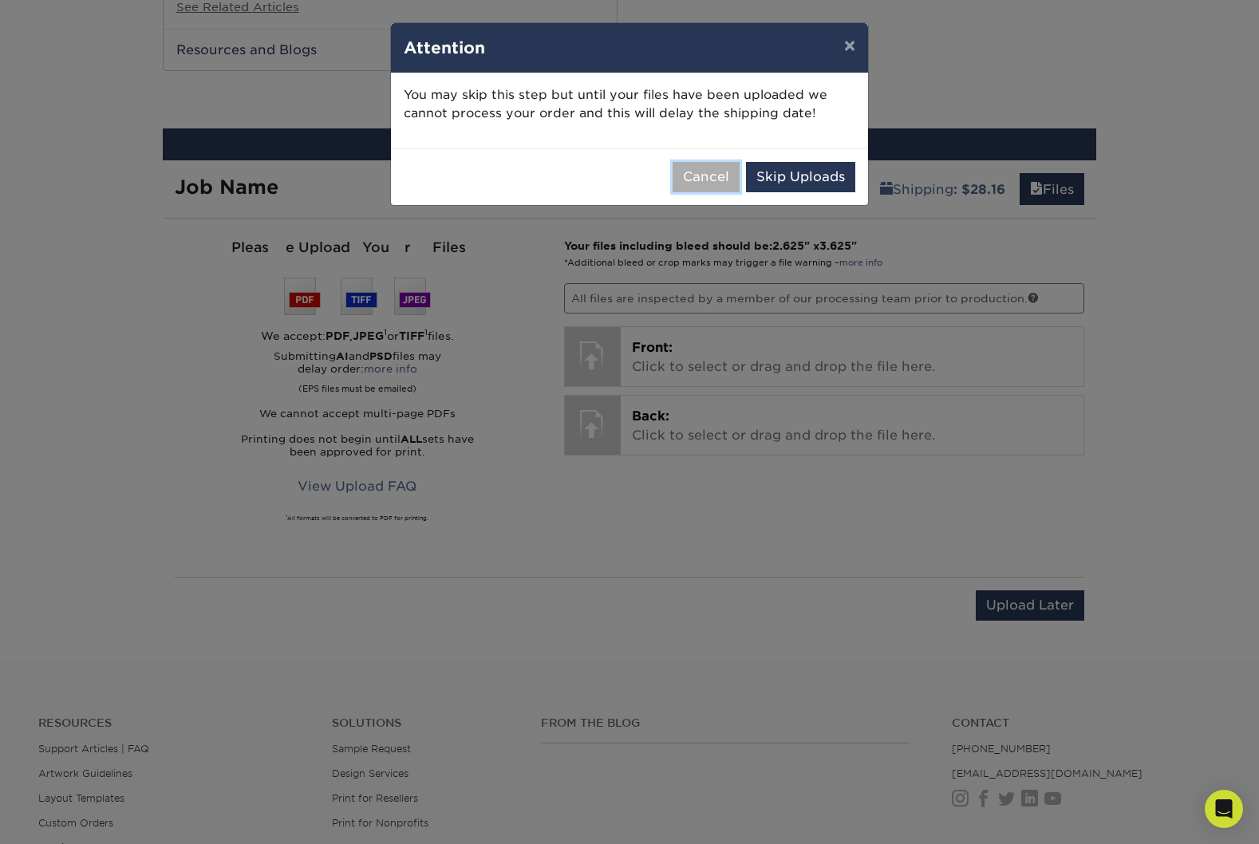
click at [691, 177] on button "Cancel" at bounding box center [706, 177] width 67 height 30
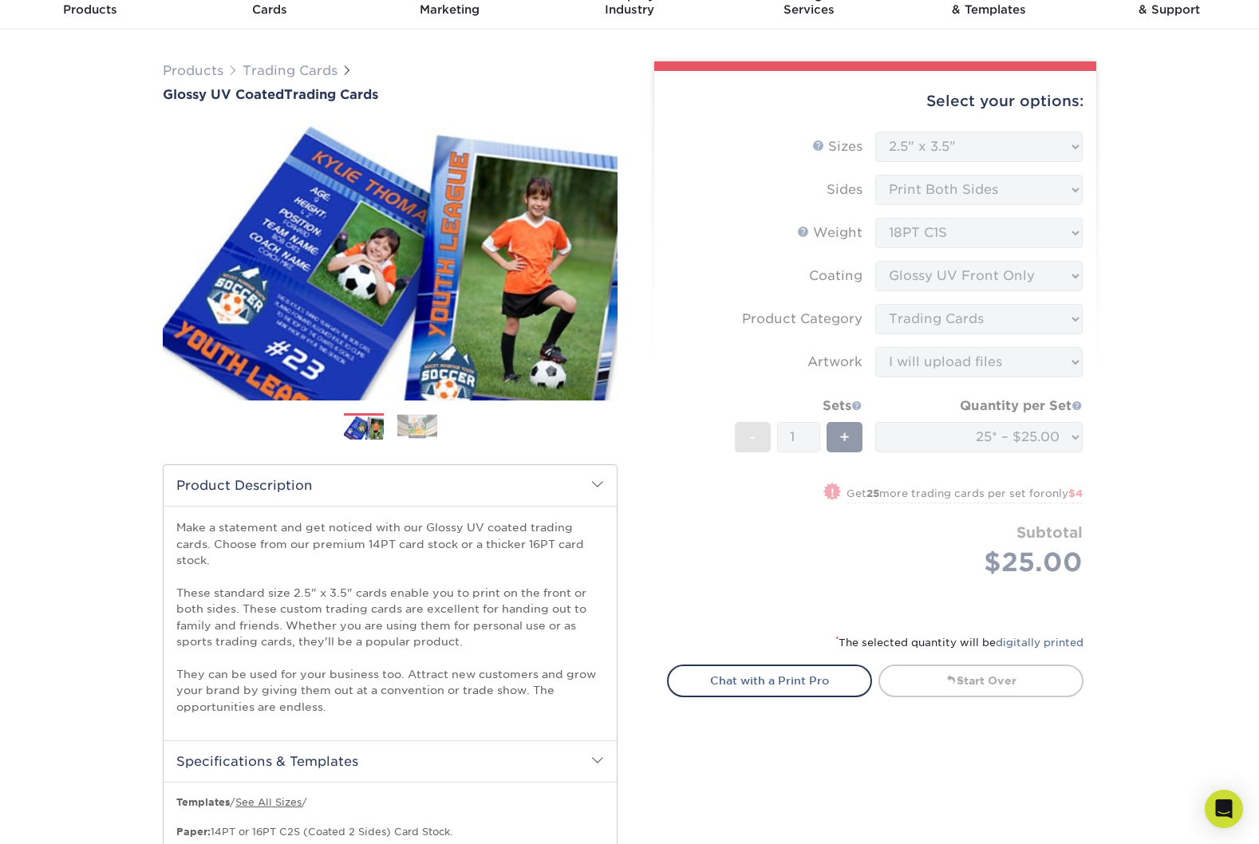
scroll to position [0, 0]
